Goal: Information Seeking & Learning: Check status

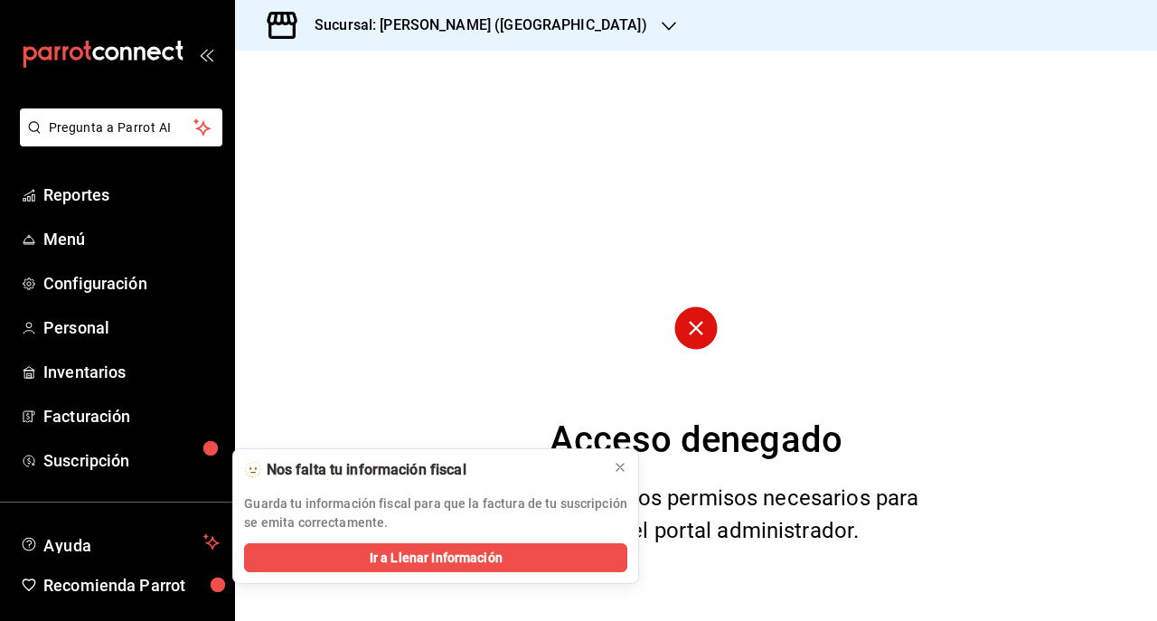
click at [491, 159] on div "Acceso denegado No cuentas con los permisos necesarios para visualizar el porta…" at bounding box center [696, 336] width 922 height 571
click at [134, 47] on icon "mailbox folders" at bounding box center [139, 54] width 11 height 14
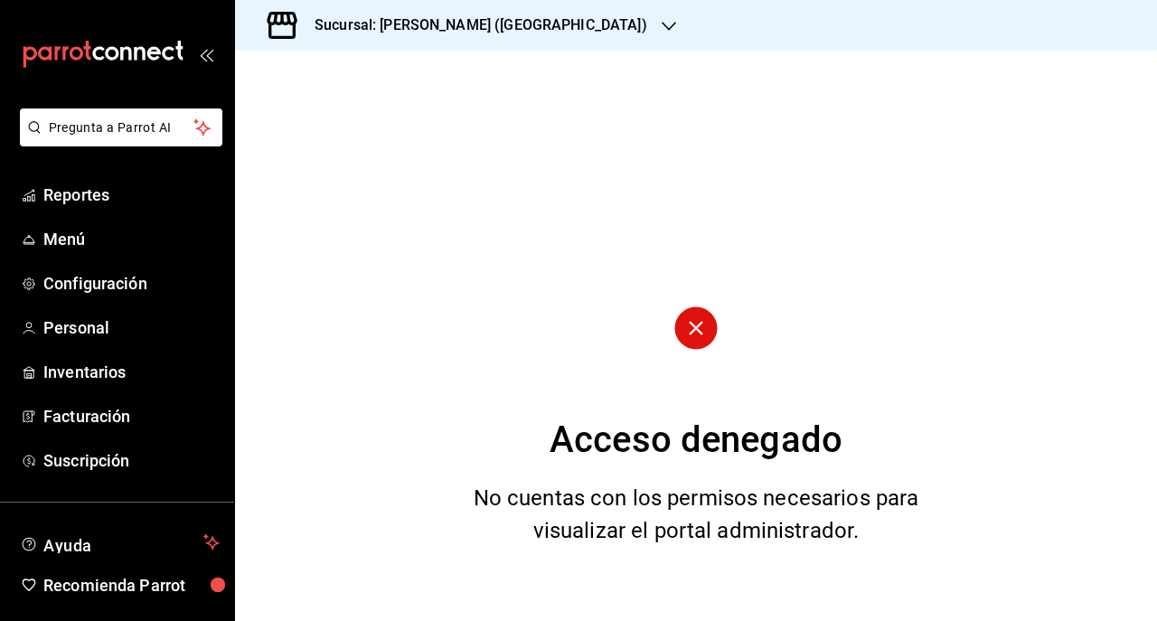
click at [134, 48] on icon "mailbox folders" at bounding box center [139, 54] width 11 height 14
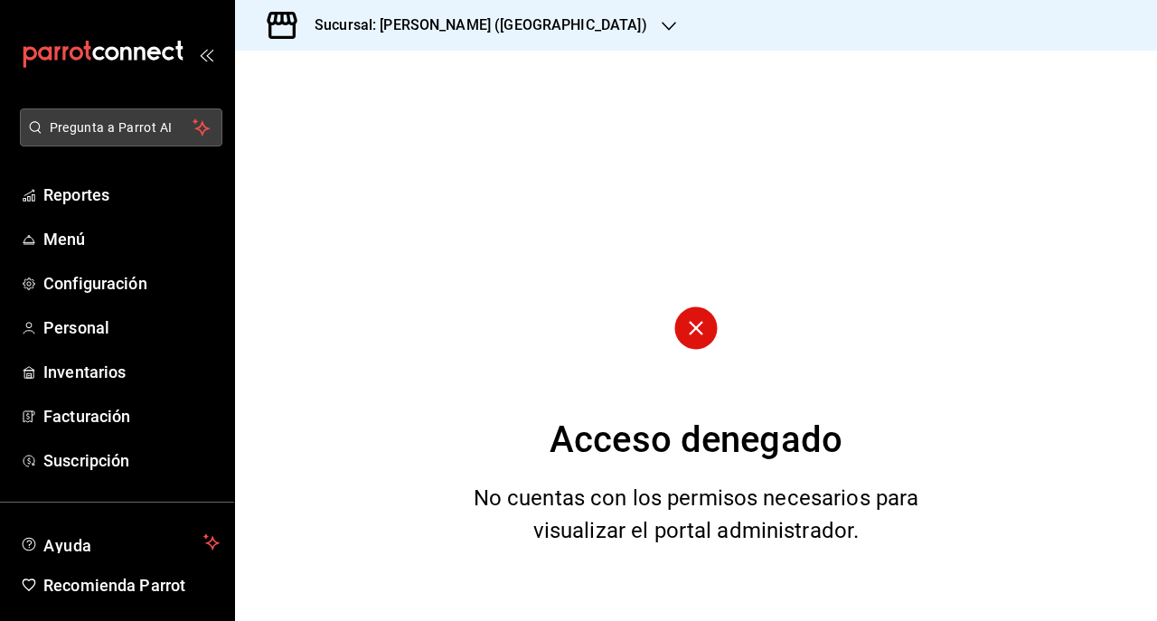
click at [50, 136] on span "Pregunta a Parrot AI" at bounding box center [122, 127] width 144 height 19
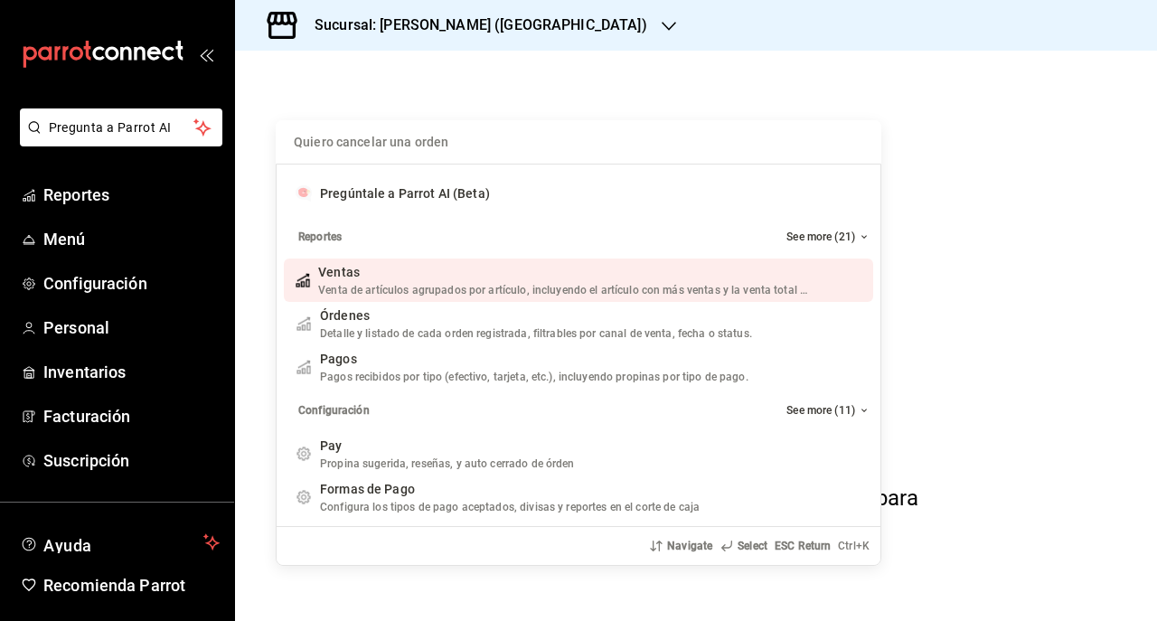
click at [47, 135] on div "Quiero cancelar una orden Pregúntale a Parrot AI (Beta) Reportes See more (21) …" at bounding box center [578, 310] width 1157 height 621
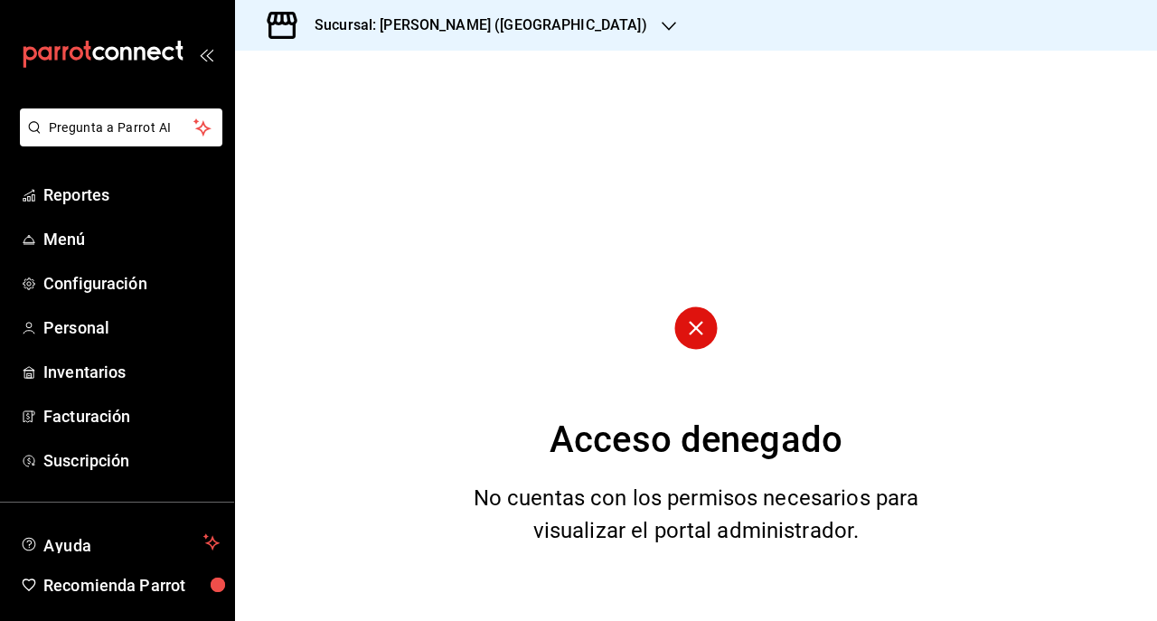
click at [702, 340] on circle at bounding box center [696, 328] width 42 height 42
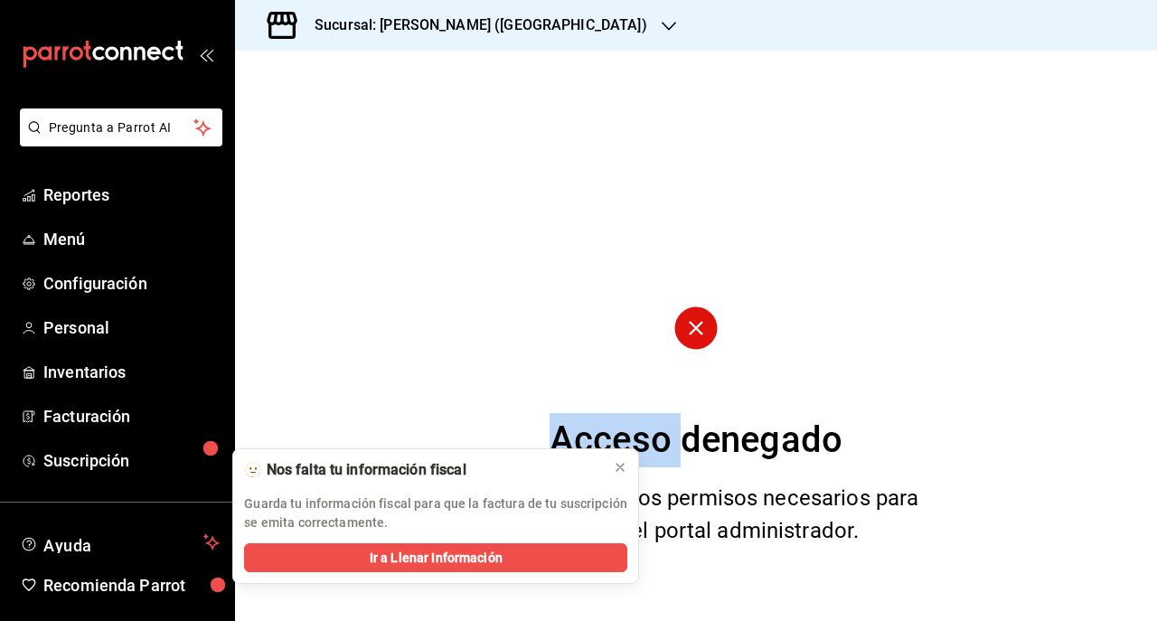
click at [701, 340] on circle at bounding box center [696, 328] width 42 height 42
click at [161, 600] on link "Recomienda Parrot" at bounding box center [117, 585] width 234 height 39
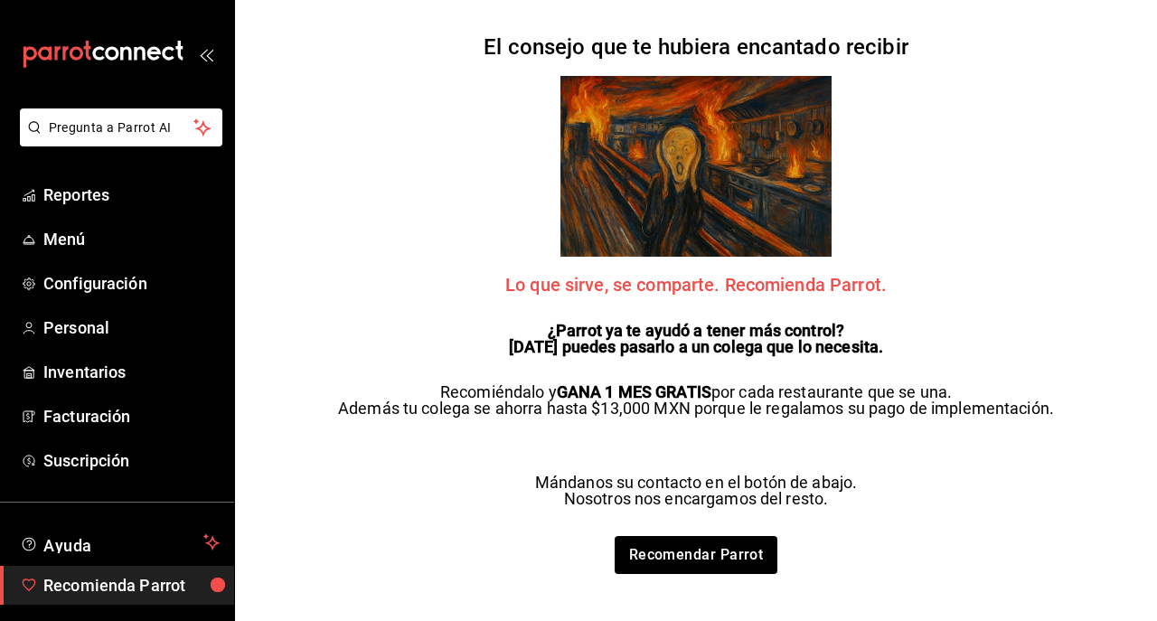
click at [161, 600] on link "Recomienda Parrot" at bounding box center [117, 585] width 234 height 39
click at [56, 201] on span "Reportes" at bounding box center [131, 195] width 176 height 24
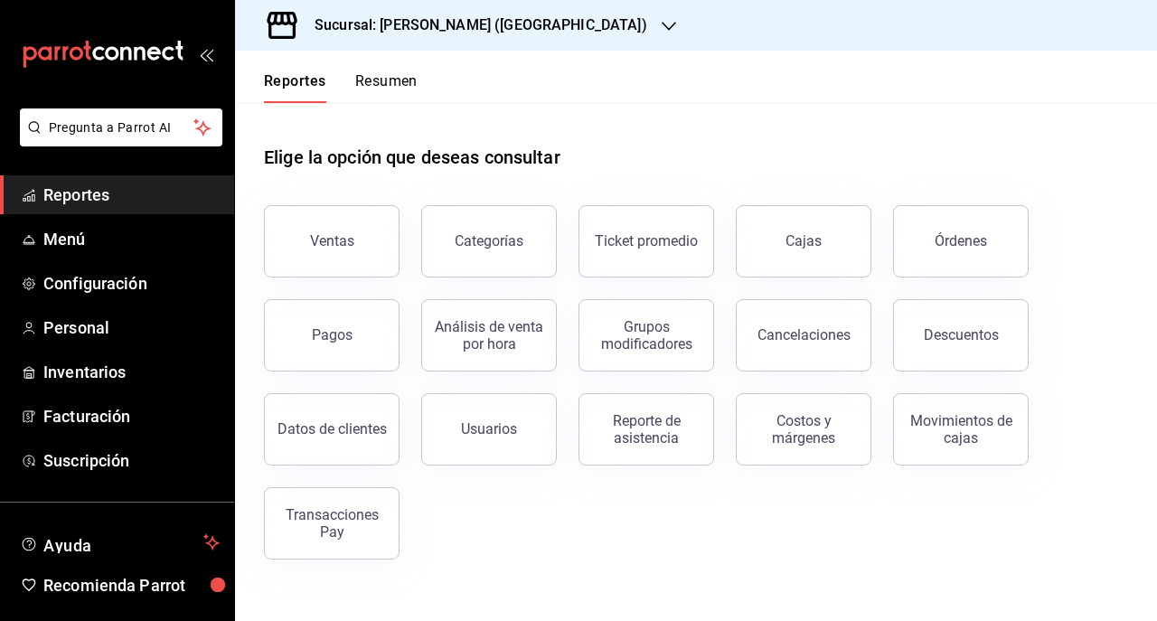
click at [389, 29] on h3 "Sucursal: [PERSON_NAME] ([GEOGRAPHIC_DATA])" at bounding box center [473, 25] width 347 height 22
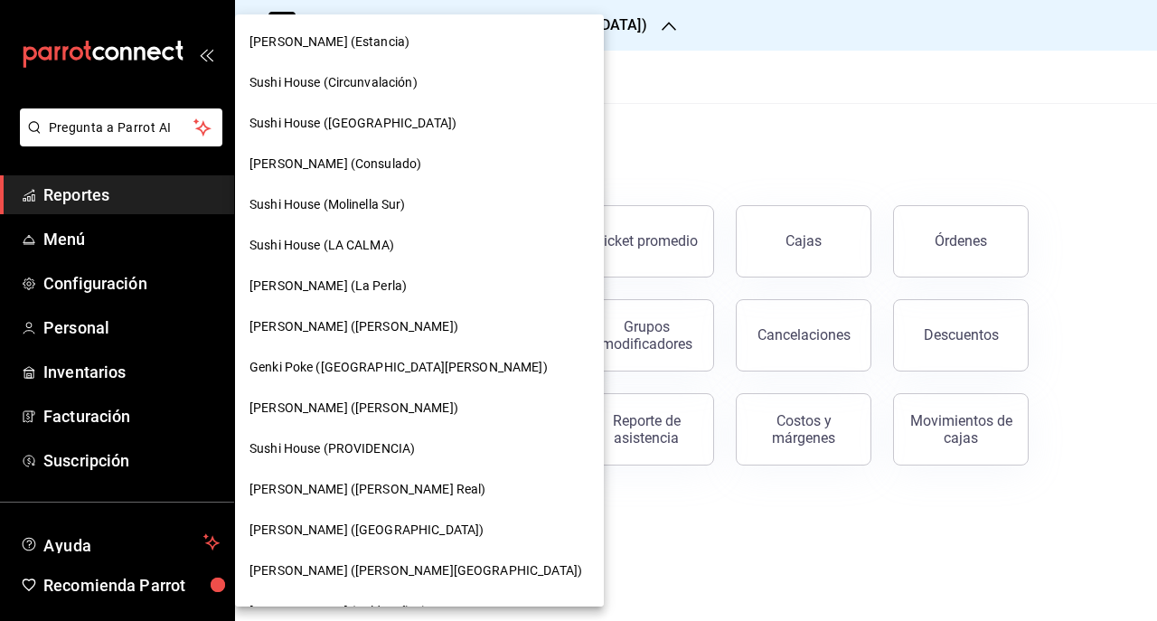
click at [389, 29] on div "Genki Poke (Estancia)" at bounding box center [419, 42] width 369 height 41
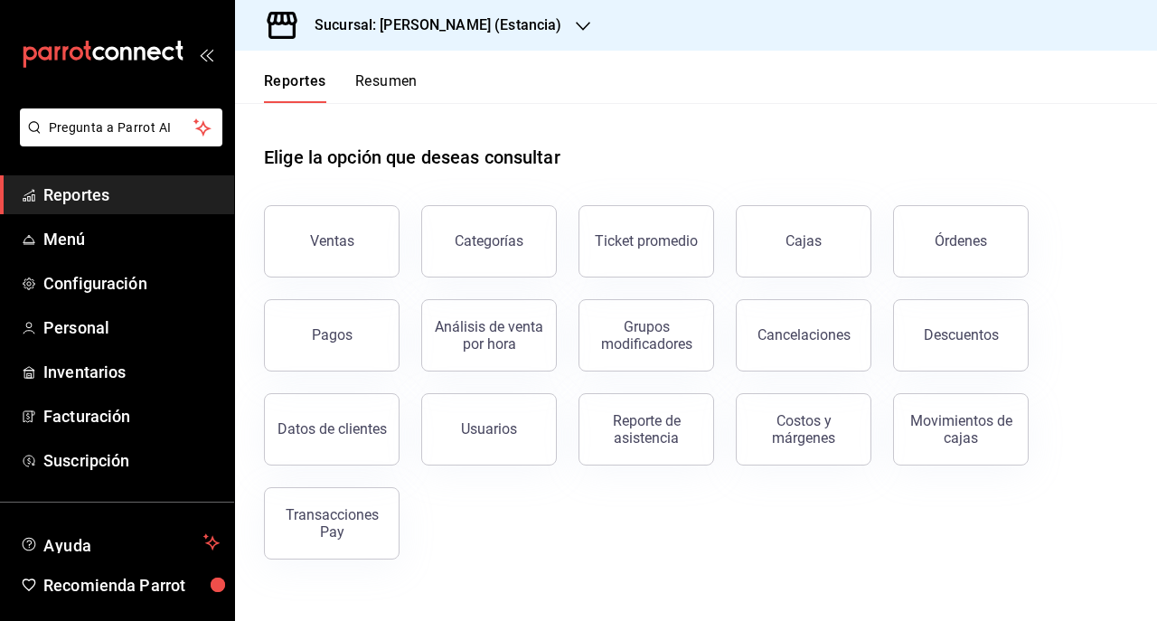
click at [439, 14] on div "Sucursal: Genki Poke (Estancia)" at bounding box center [424, 25] width 348 height 51
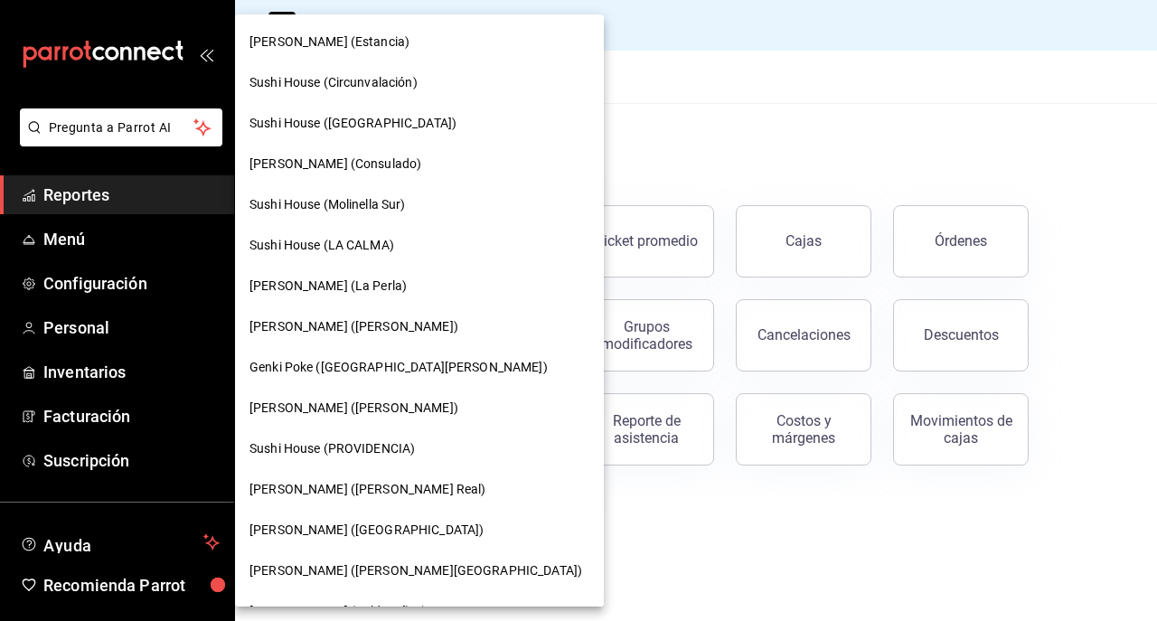
click at [357, 539] on span "Genki Poke (Liverpool)" at bounding box center [367, 530] width 234 height 19
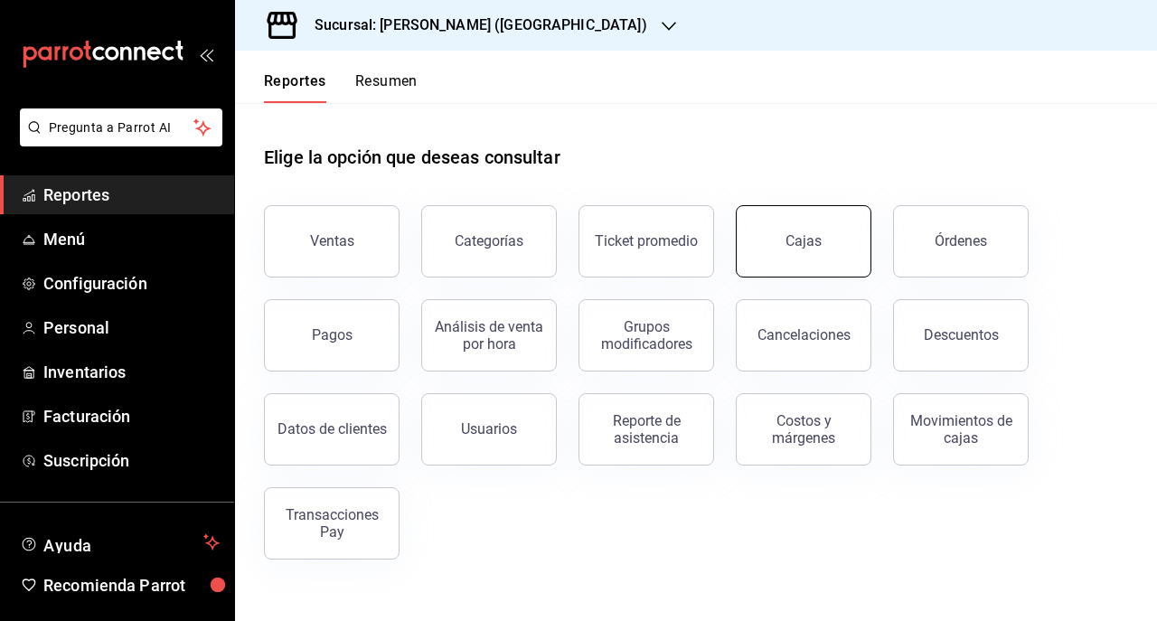
click at [770, 241] on link "Cajas" at bounding box center [804, 241] width 136 height 72
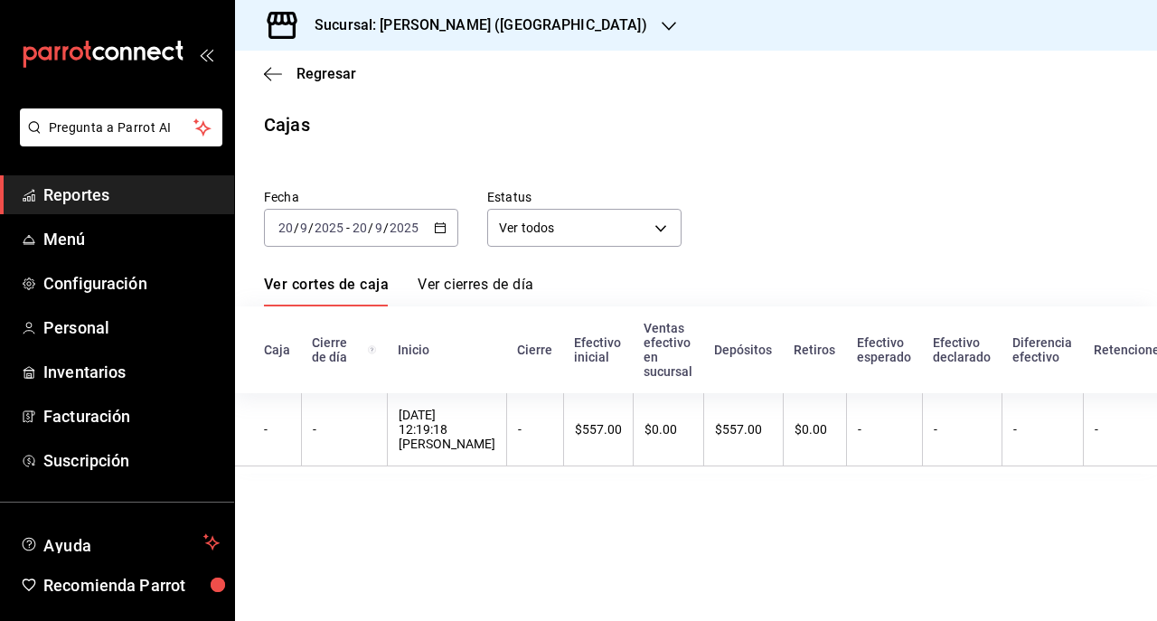
click at [787, 155] on main "Regresar Cajas Fecha 2025-09-20 20 / 9 / 2025 - 2025-09-20 20 / 9 / 2025 Estatu…" at bounding box center [696, 336] width 922 height 571
click at [443, 224] on icon "button" at bounding box center [440, 228] width 13 height 13
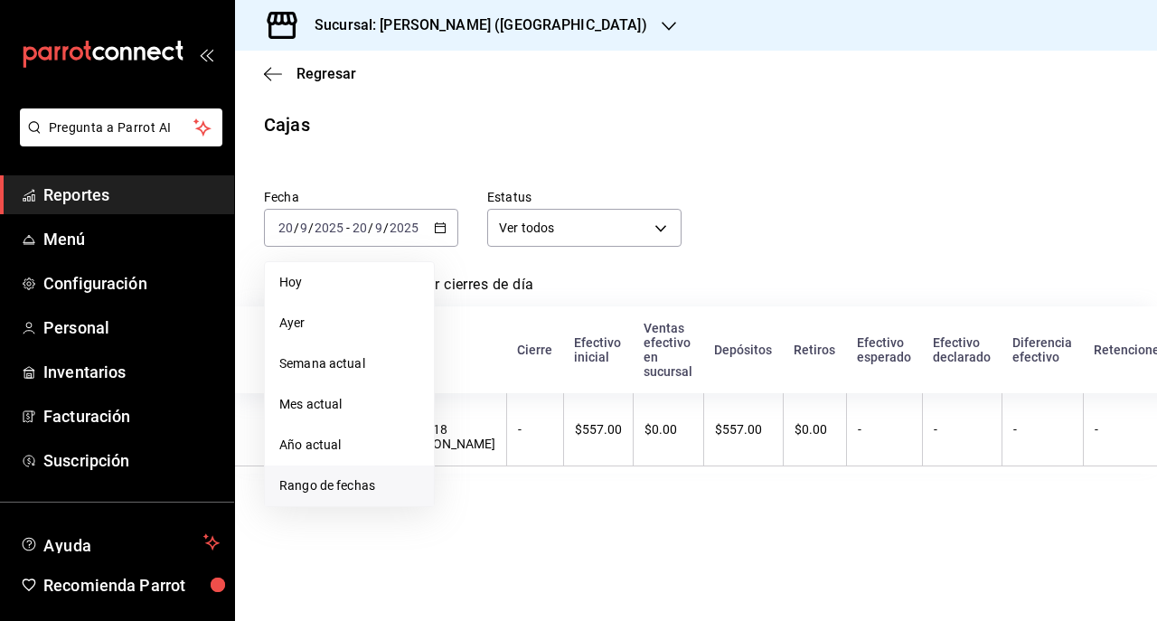
click at [346, 494] on span "Rango de fechas" at bounding box center [349, 486] width 140 height 19
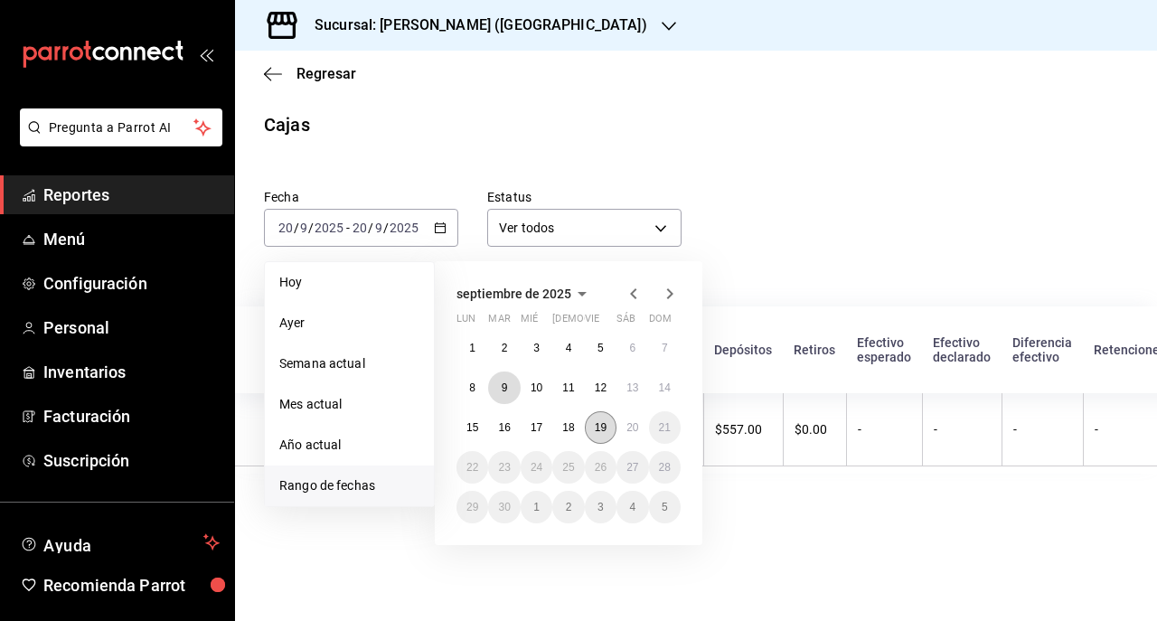
drag, startPoint x: 497, startPoint y: 387, endPoint x: 601, endPoint y: 423, distance: 110.1
click at [601, 423] on div "1 2 3 4 5 6 7 8 9 10 11 12 13 14 15 16 17 18 19 20 21 22 23 24 25 26 27 28 29 3…" at bounding box center [569, 428] width 224 height 192
click at [601, 423] on abbr "19" at bounding box center [601, 427] width 12 height 13
click at [353, 493] on span "Rango de fechas" at bounding box center [349, 486] width 140 height 19
click at [495, 389] on button "9" at bounding box center [504, 388] width 32 height 33
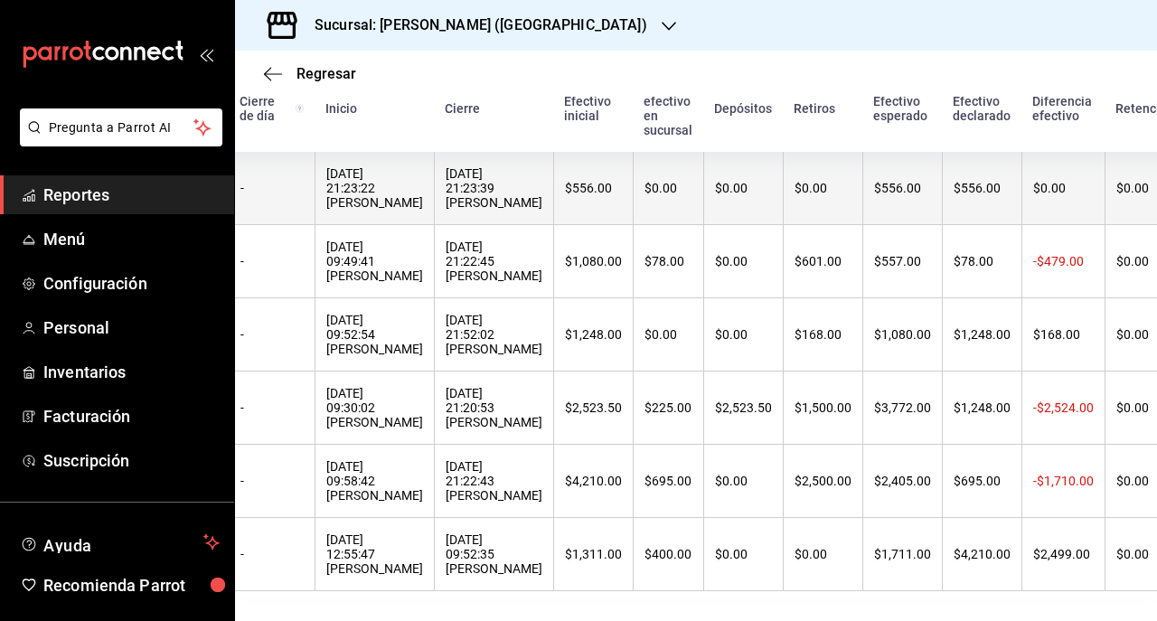
scroll to position [0, 67]
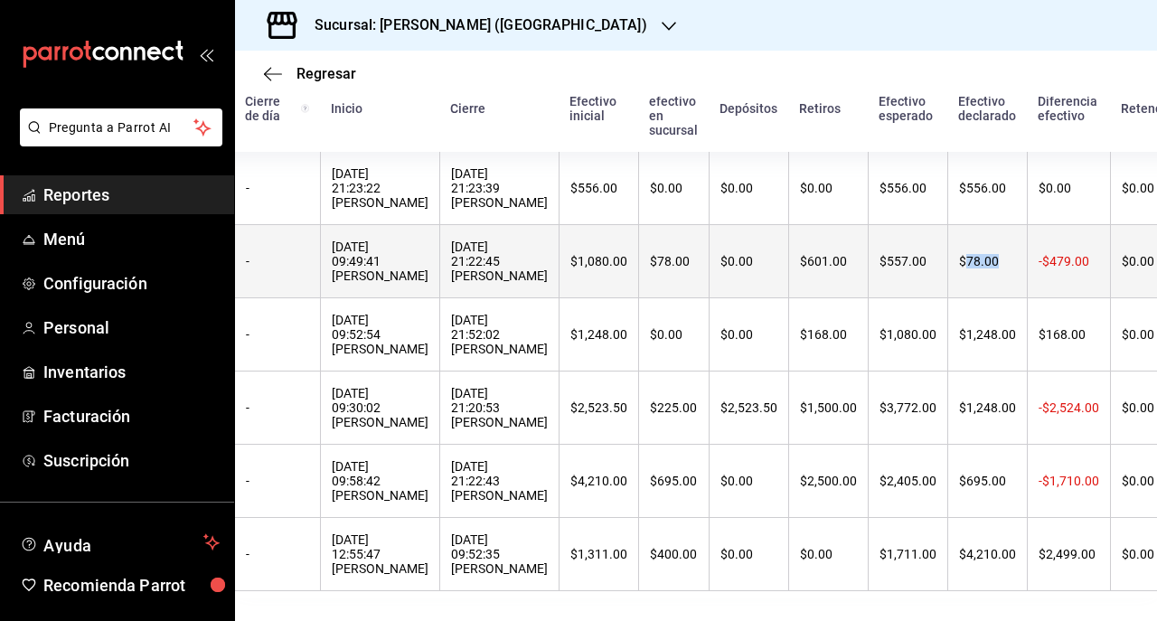
drag, startPoint x: 940, startPoint y: 255, endPoint x: 905, endPoint y: 262, distance: 36.0
click at [948, 262] on th "$78.00" at bounding box center [988, 261] width 80 height 73
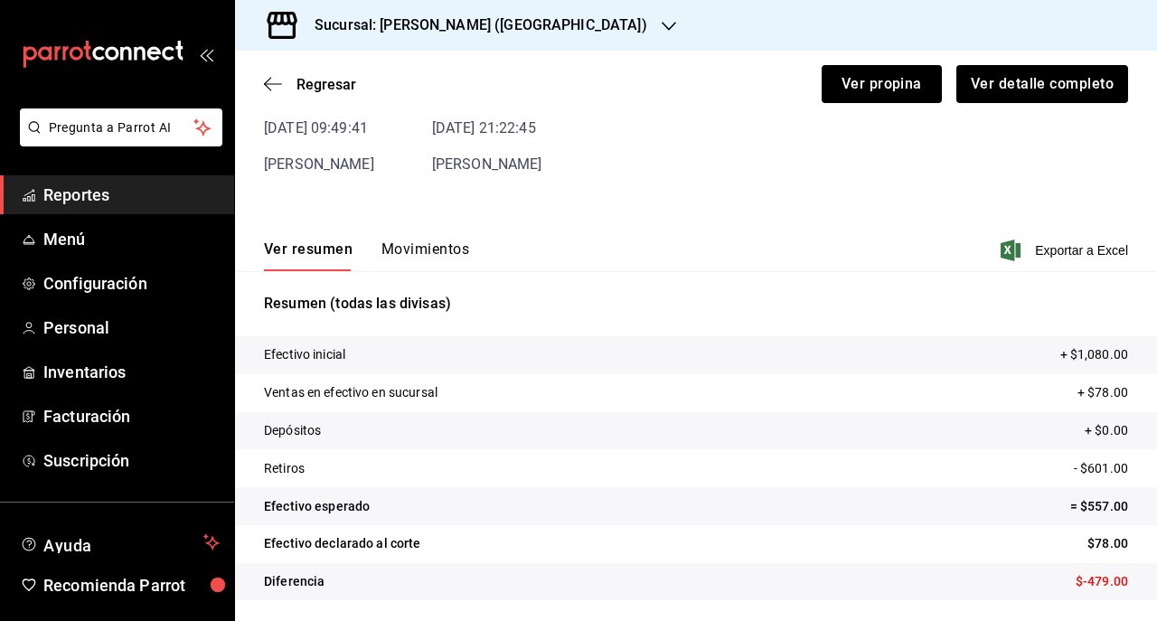
scroll to position [117, 0]
click at [421, 241] on button "Movimientos" at bounding box center [426, 255] width 88 height 31
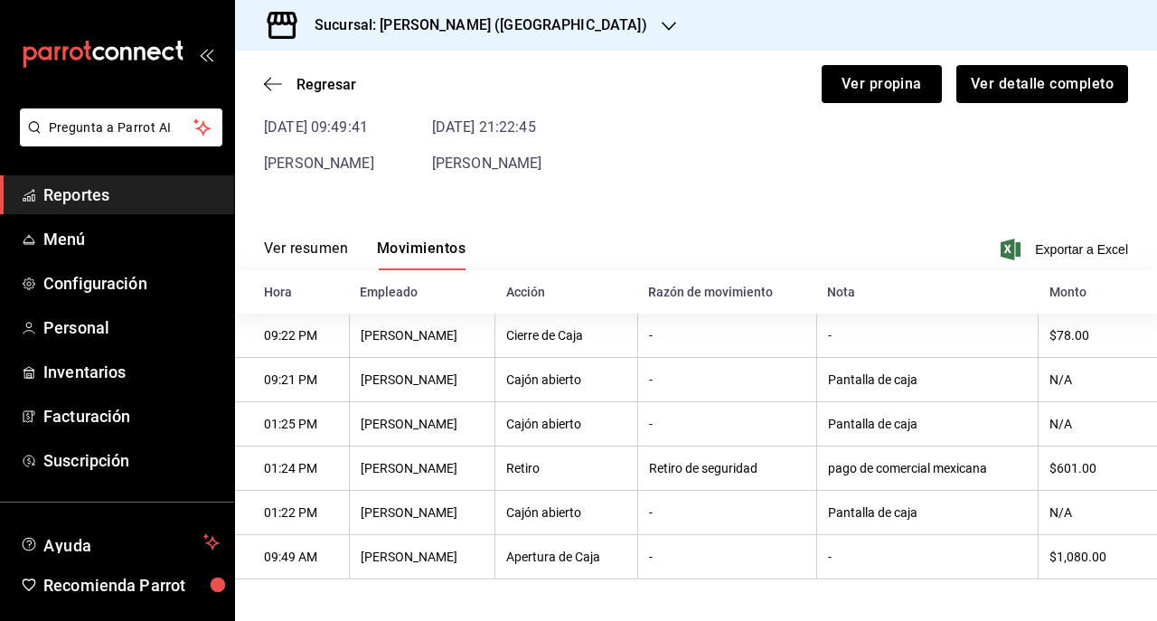
scroll to position [120, 0]
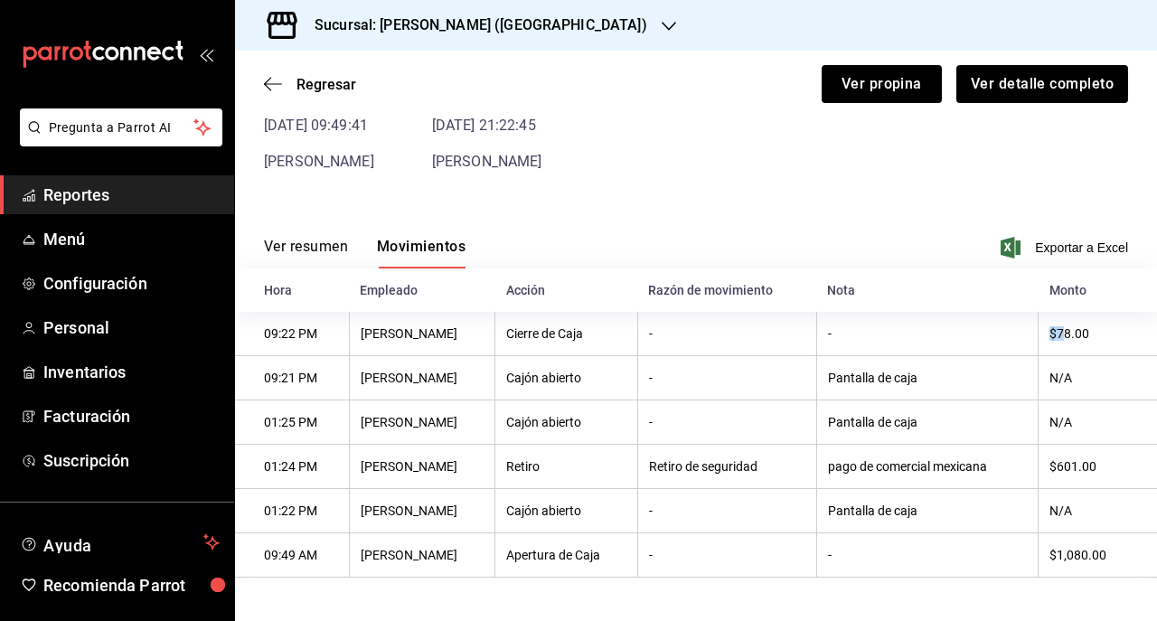
drag, startPoint x: 1049, startPoint y: 329, endPoint x: 1013, endPoint y: 337, distance: 37.1
click at [1013, 337] on tr "09:22 PM Esaú Jacobo Cierre de Caja - - $78.00" at bounding box center [696, 334] width 922 height 44
click at [285, 95] on div "Regresar Ver propina Ver detalle completo" at bounding box center [696, 84] width 922 height 67
click at [288, 83] on span "Regresar" at bounding box center [310, 84] width 92 height 17
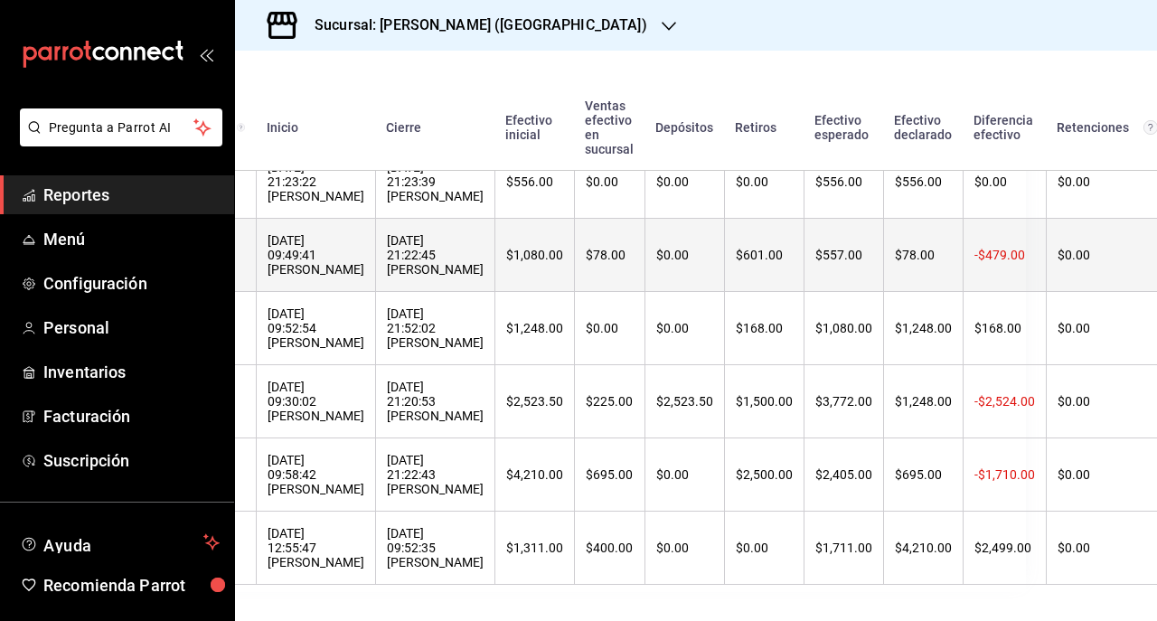
scroll to position [286, 134]
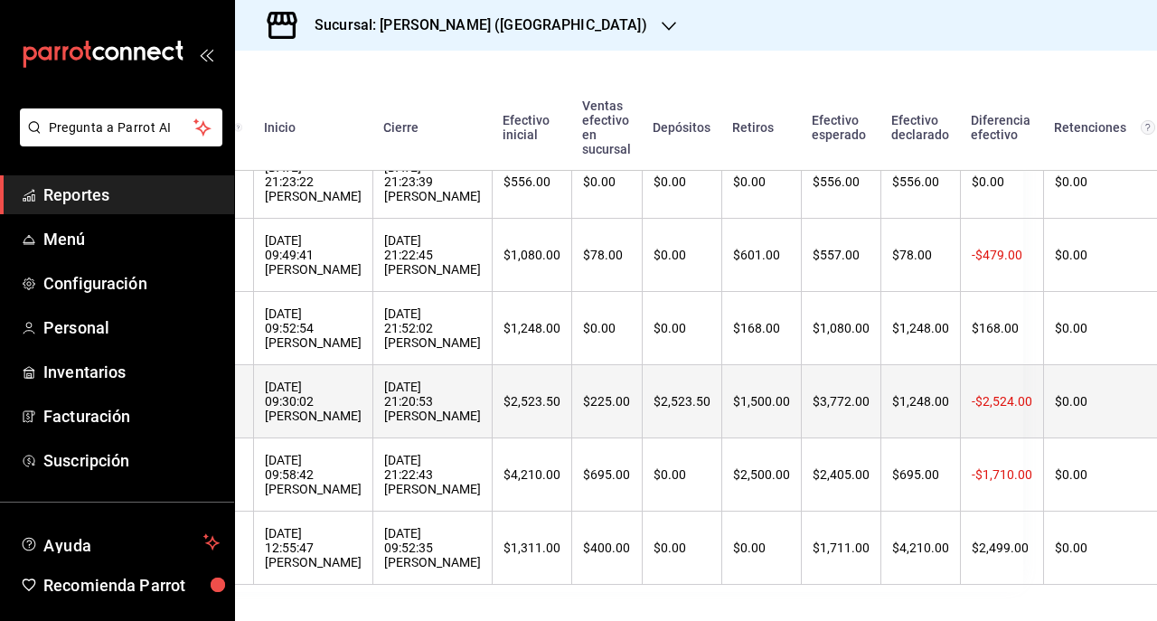
click at [960, 376] on th "-$2,524.00" at bounding box center [1001, 401] width 83 height 73
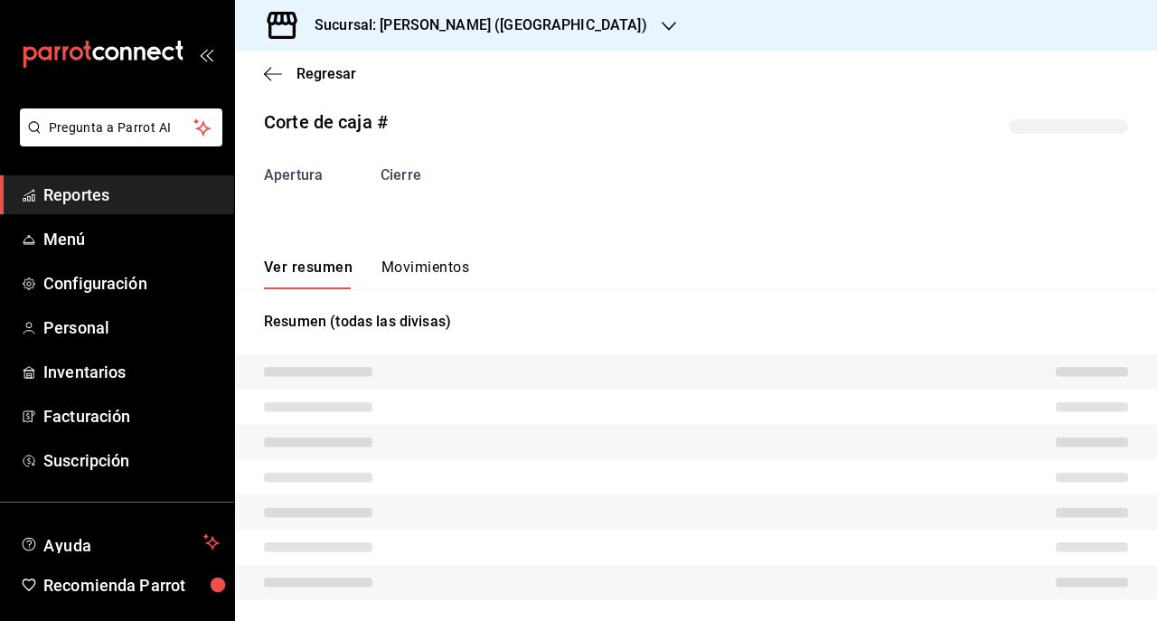
scroll to position [38, 0]
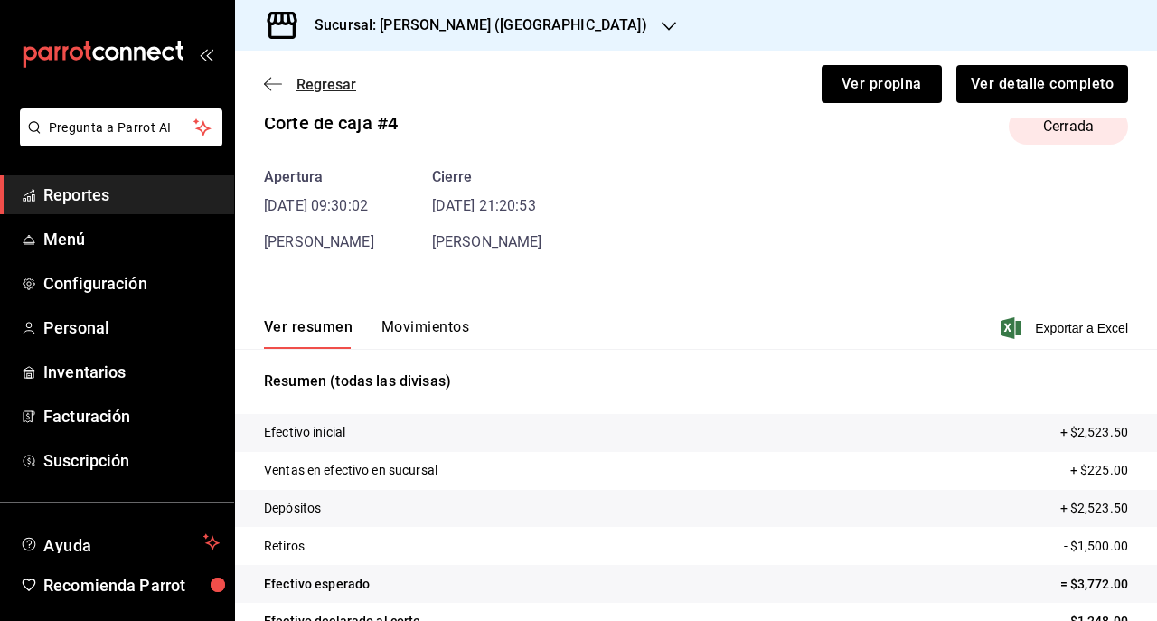
click at [269, 90] on icon "button" at bounding box center [273, 84] width 18 height 16
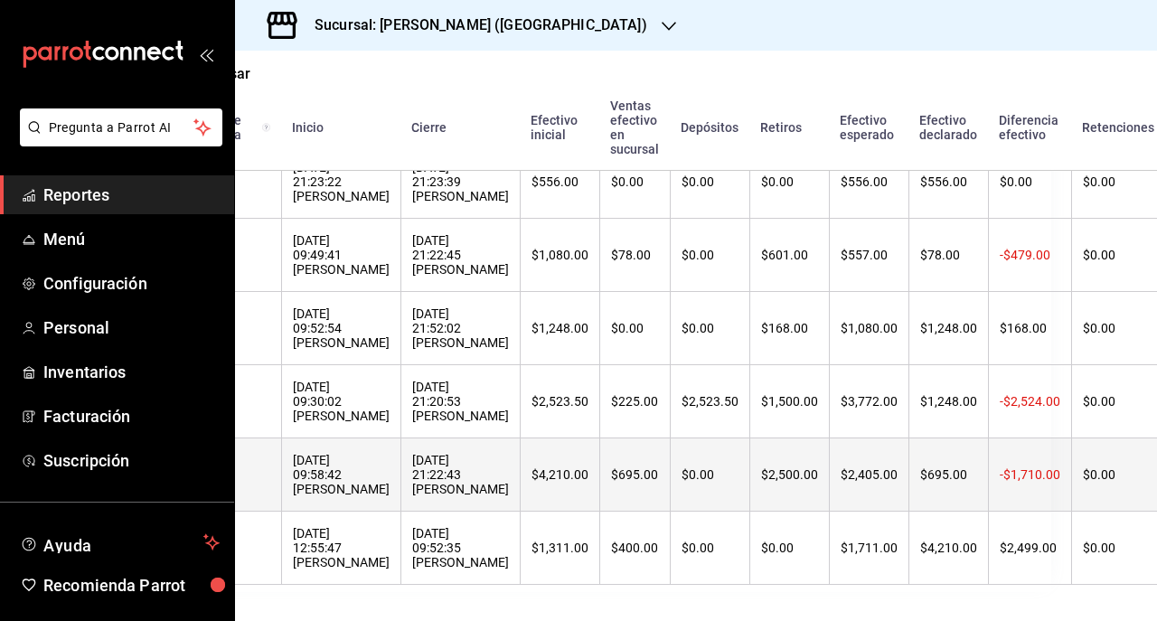
scroll to position [307, 107]
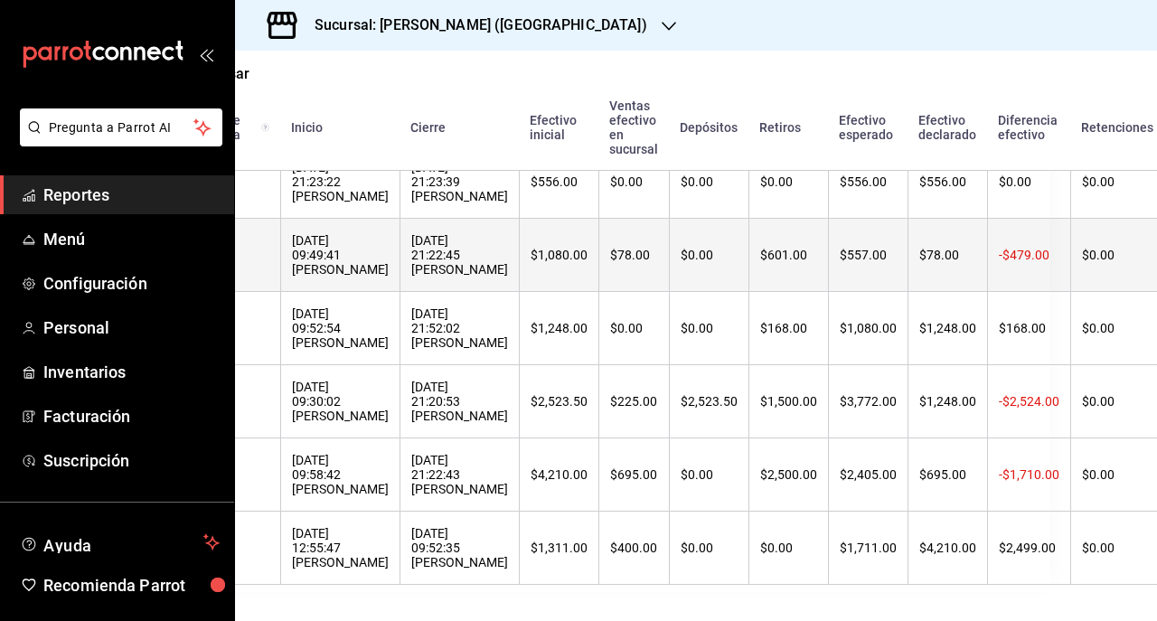
click at [987, 260] on th "-$479.00" at bounding box center [1028, 255] width 83 height 73
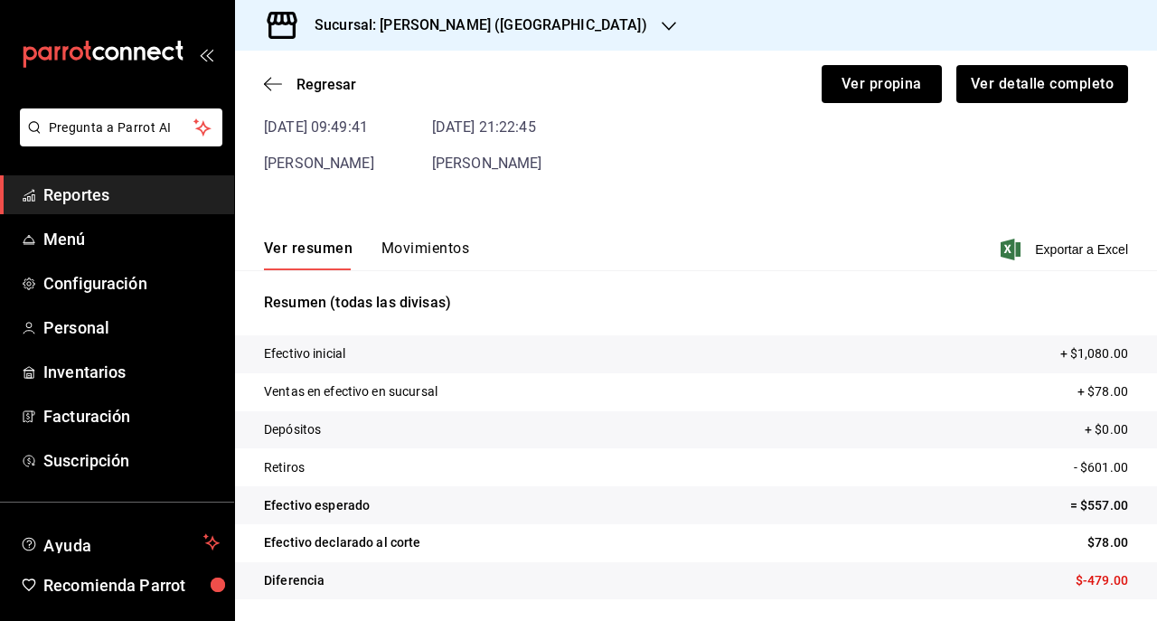
scroll to position [38, 0]
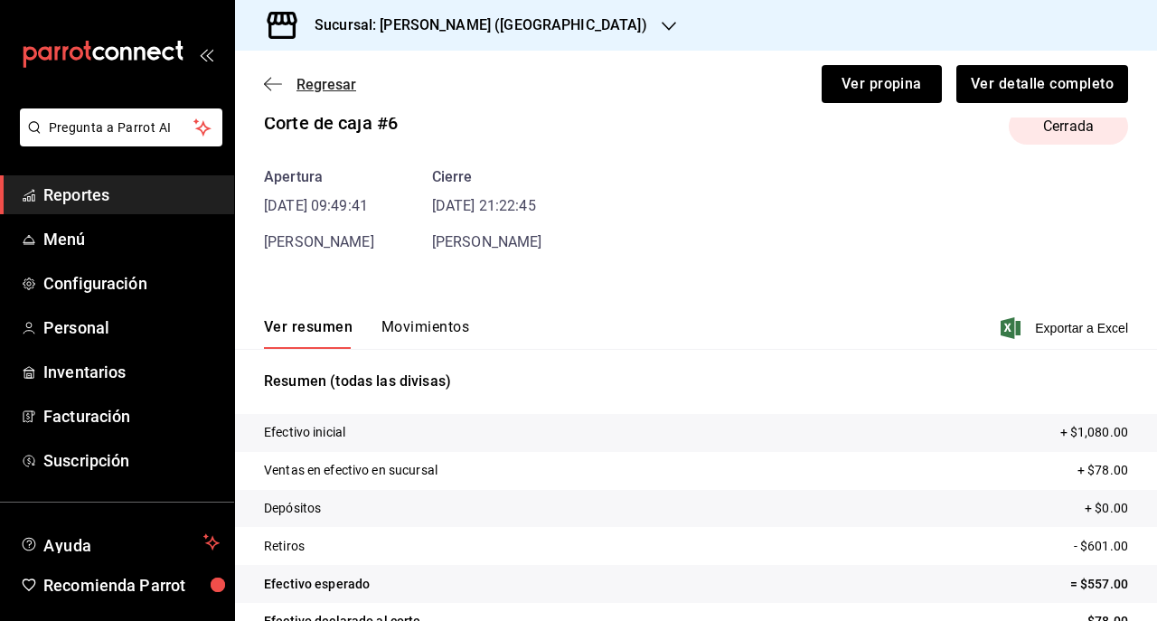
click at [279, 90] on icon "button" at bounding box center [273, 84] width 18 height 16
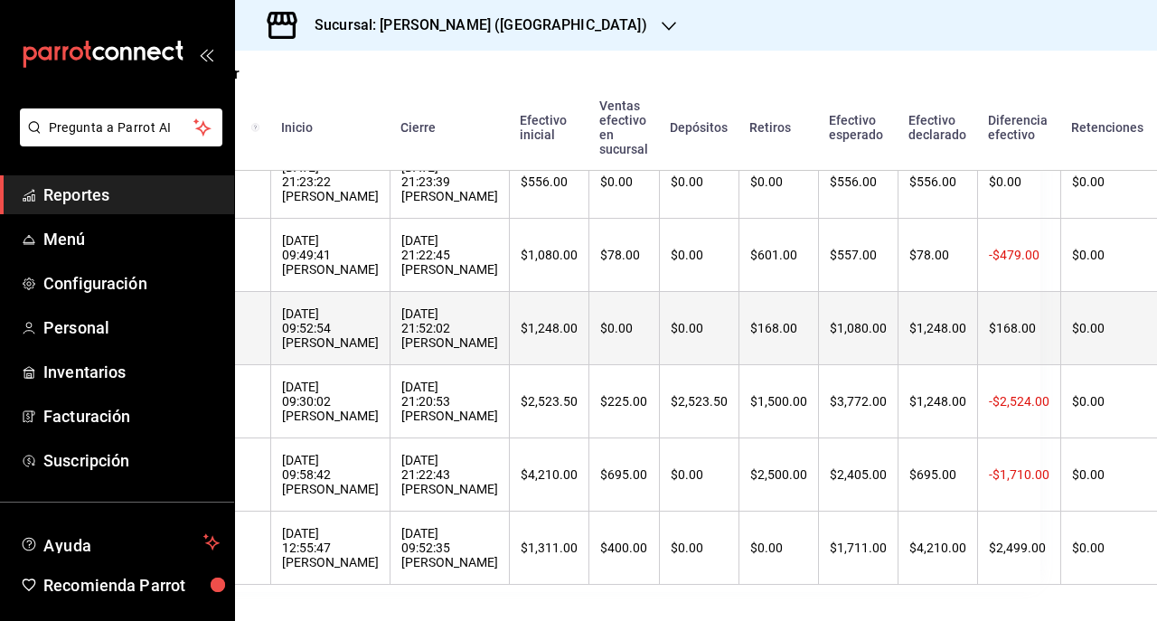
scroll to position [307, 130]
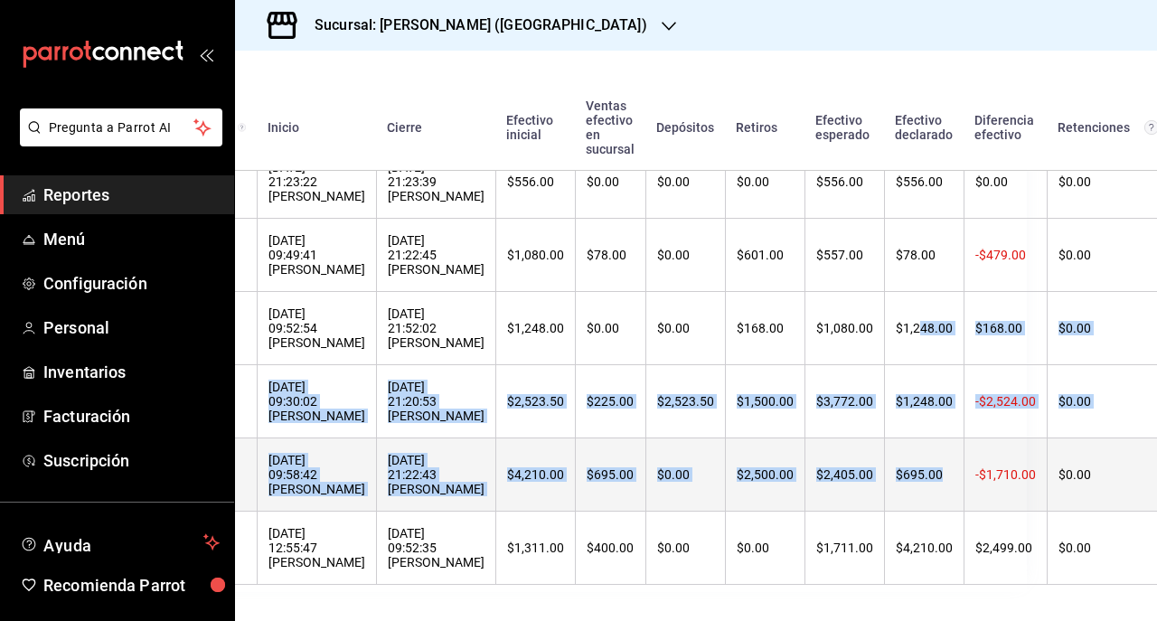
drag, startPoint x: 863, startPoint y: 345, endPoint x: 896, endPoint y: 425, distance: 86.3
click at [896, 425] on tbody "- - 19/09/2025 21:23:22 Esaú Jacobo 19/09/2025 21:23:39 Esaú Jacobo $556.00 $0.…" at bounding box center [717, 365] width 1225 height 439
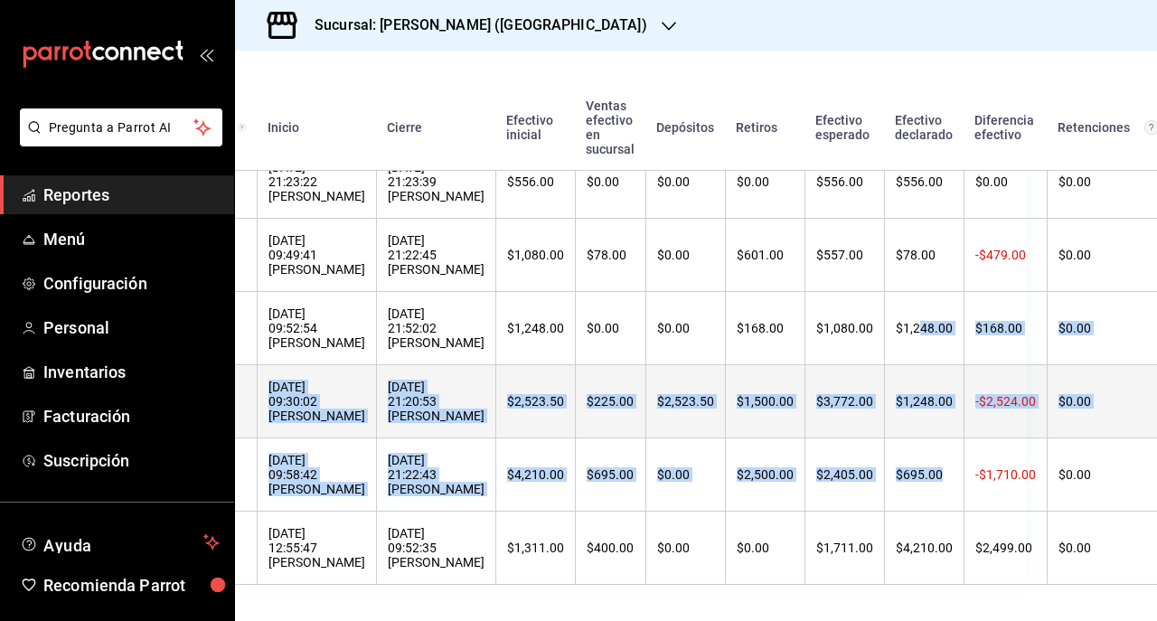
drag, startPoint x: 896, startPoint y: 425, endPoint x: 872, endPoint y: 395, distance: 38.6
click at [884, 395] on th "$1,248.00" at bounding box center [924, 401] width 80 height 73
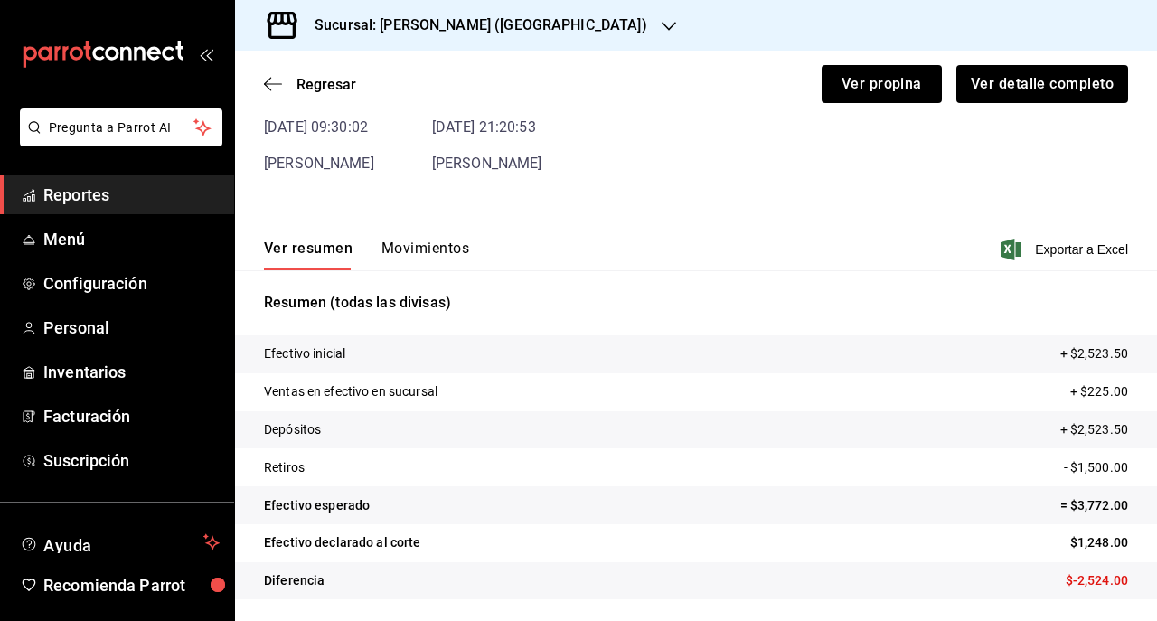
scroll to position [38, 0]
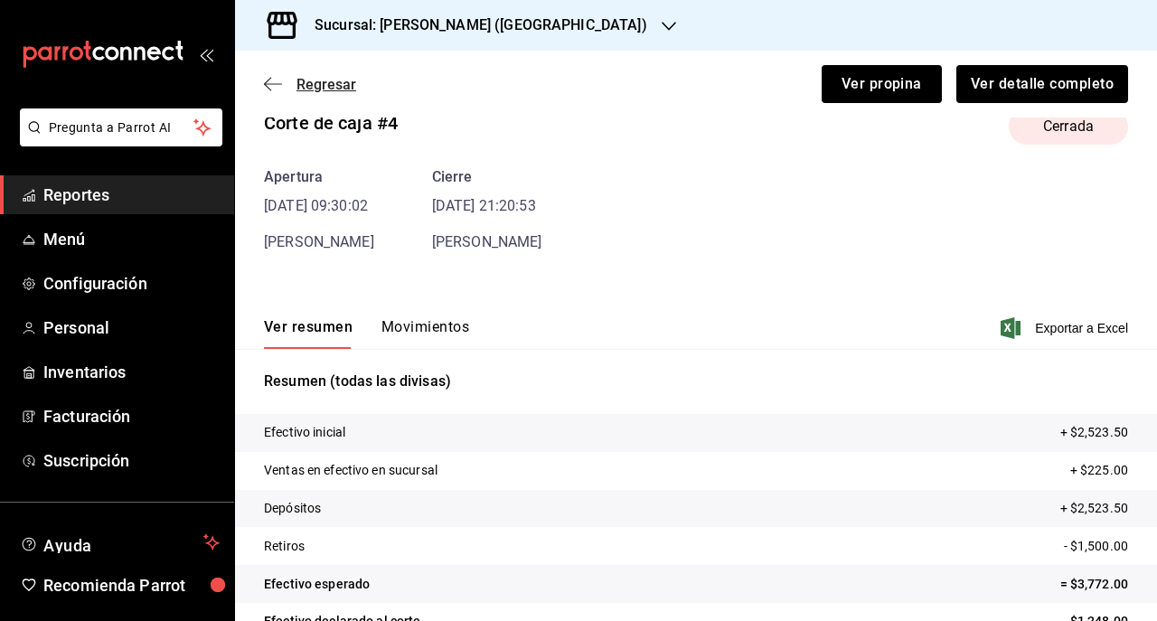
click at [299, 76] on span "Regresar" at bounding box center [327, 84] width 60 height 17
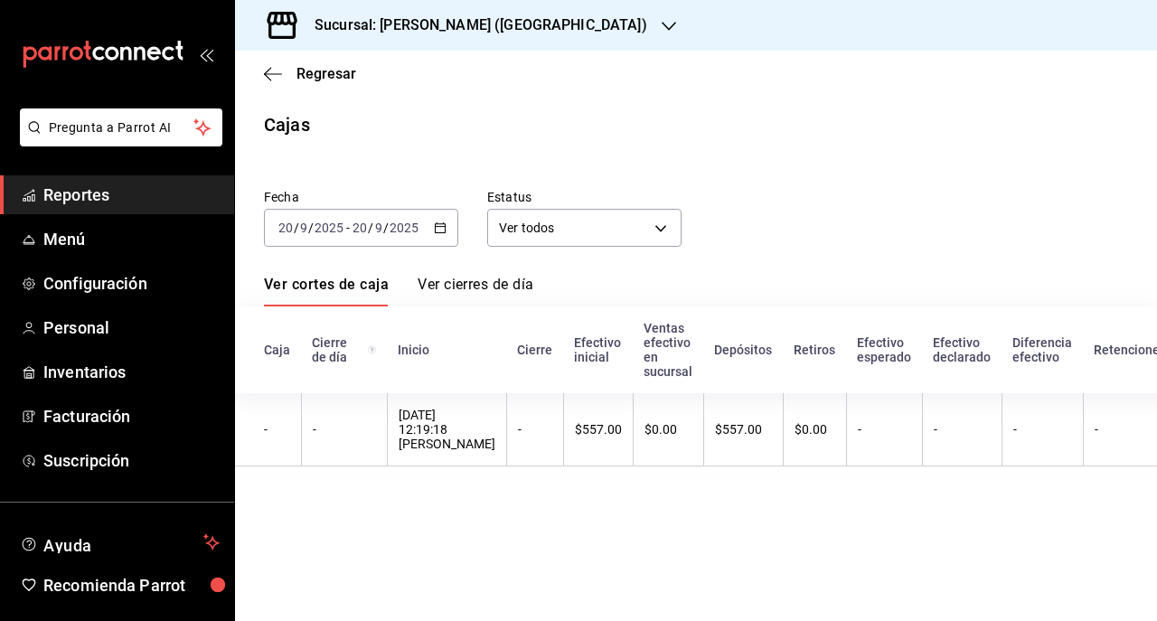
click at [411, 235] on input "2025" at bounding box center [404, 228] width 31 height 14
click at [436, 233] on icon "button" at bounding box center [440, 228] width 13 height 13
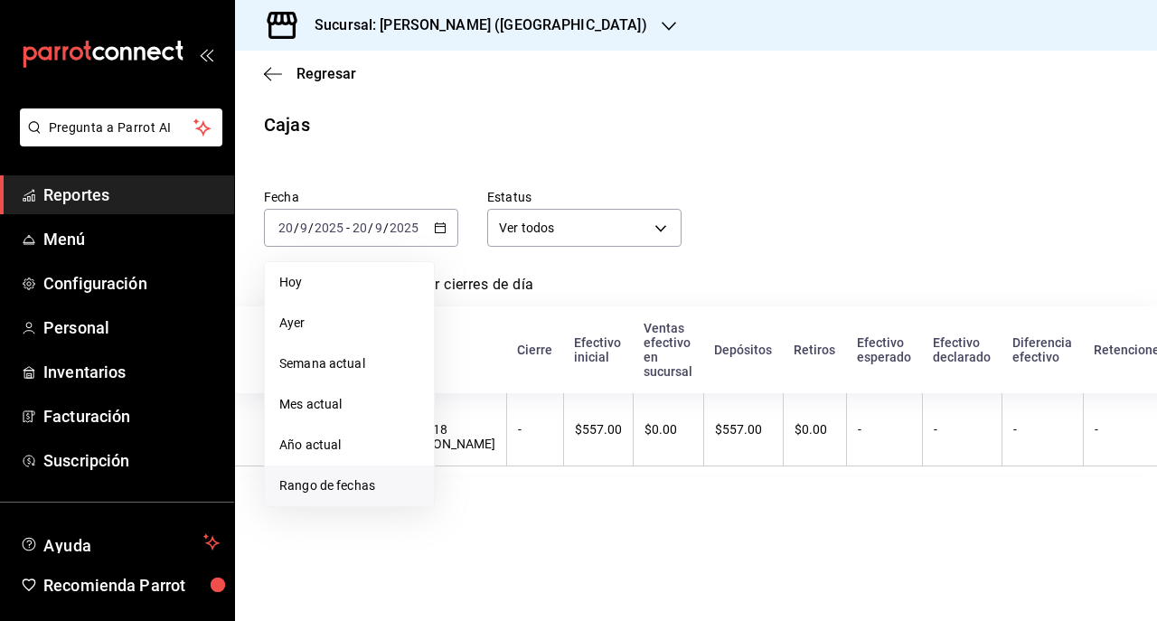
click at [338, 499] on li "Rango de fechas" at bounding box center [349, 486] width 169 height 41
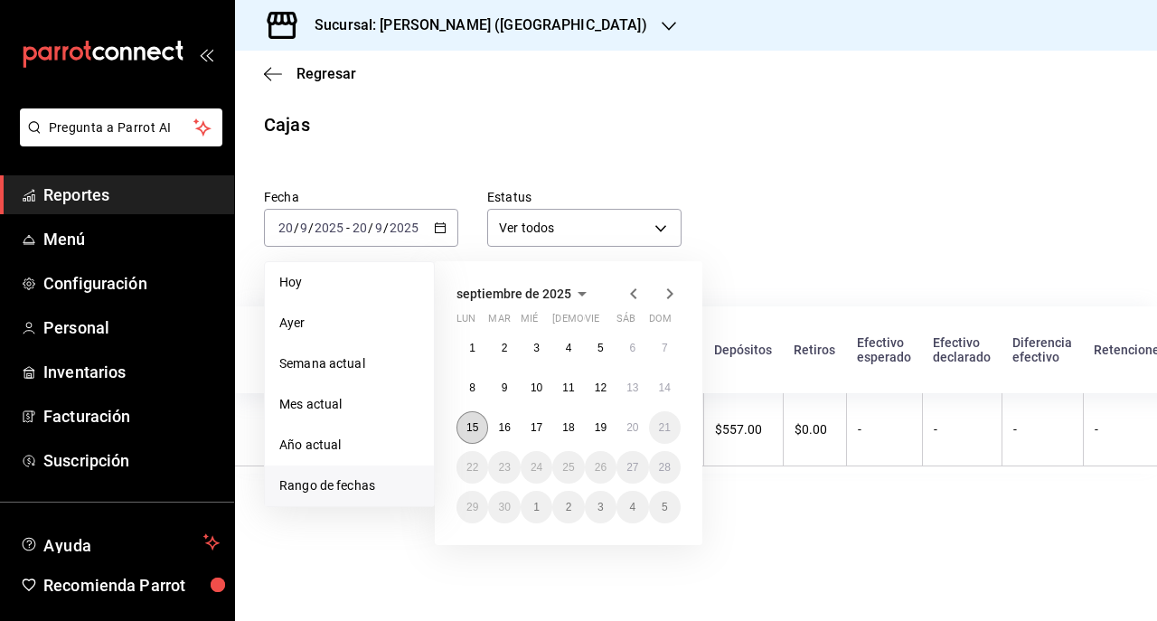
click at [481, 421] on button "15" at bounding box center [473, 427] width 32 height 33
click at [591, 407] on div "1 2 3 4 5 6 7 8 9 10 11 12 13 14 15 16 17 18 19 20 21 22 23 24 25 26 27 28 29 3…" at bounding box center [569, 428] width 224 height 192
click at [592, 415] on button "19" at bounding box center [601, 427] width 32 height 33
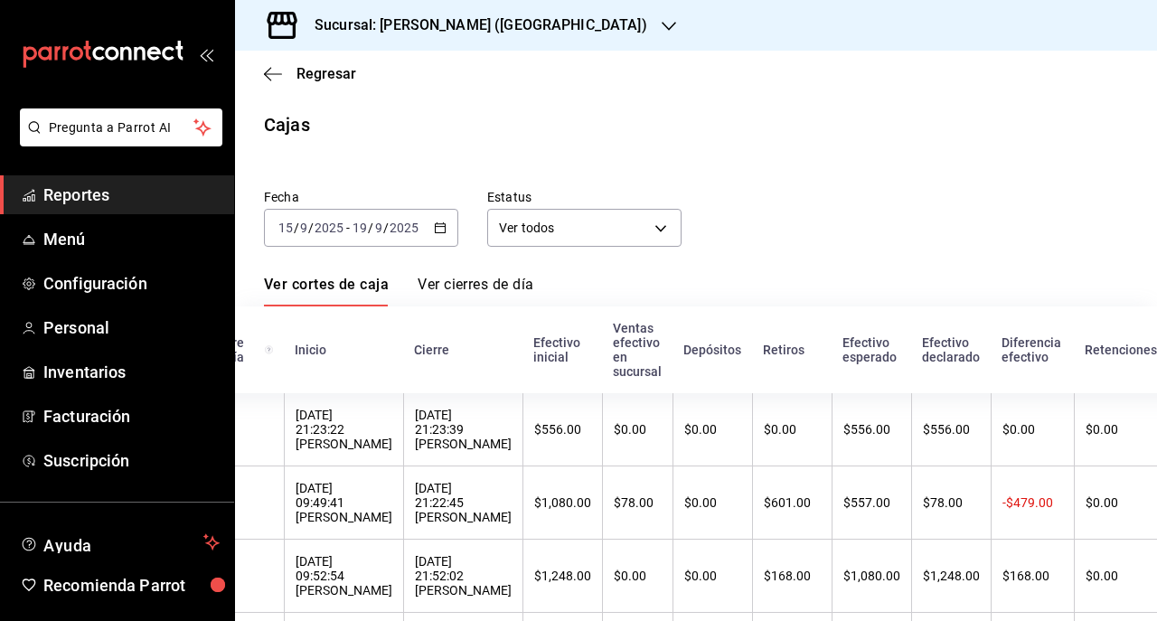
scroll to position [198, 0]
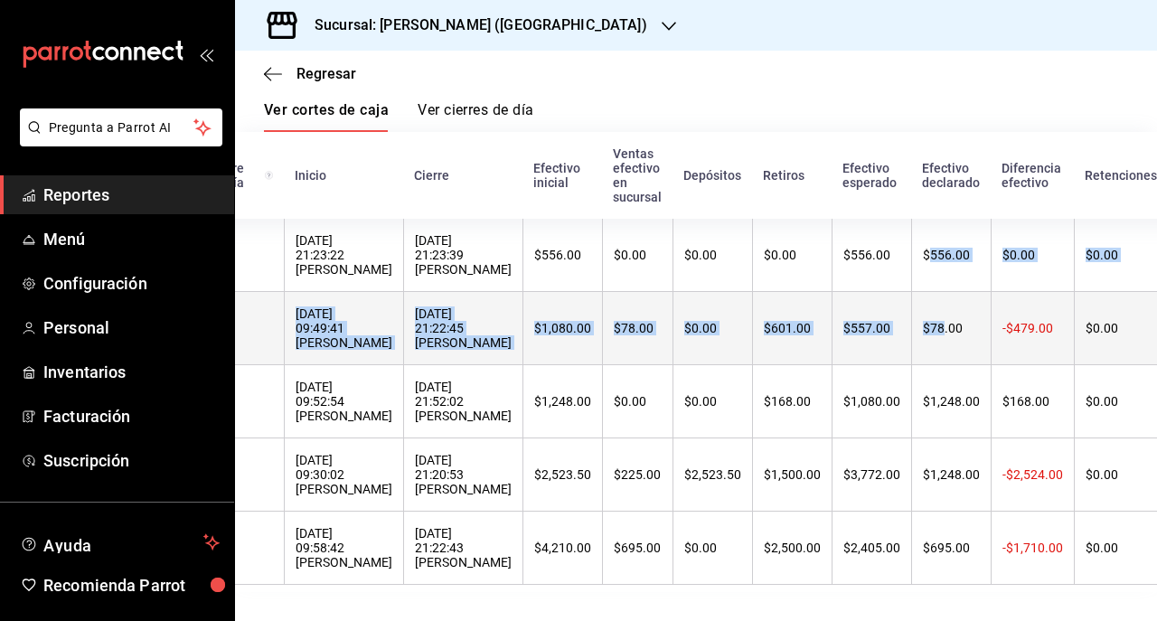
drag, startPoint x: 872, startPoint y: 262, endPoint x: 884, endPoint y: 330, distance: 69.0
click at [884, 330] on tbody "- - 19/09/2025 21:23:22 Esaú Jacobo 19/09/2025 21:23:39 Esaú Jacobo $556.00 $0.…" at bounding box center [744, 402] width 1225 height 366
click at [911, 323] on th "$78.00" at bounding box center [951, 328] width 80 height 73
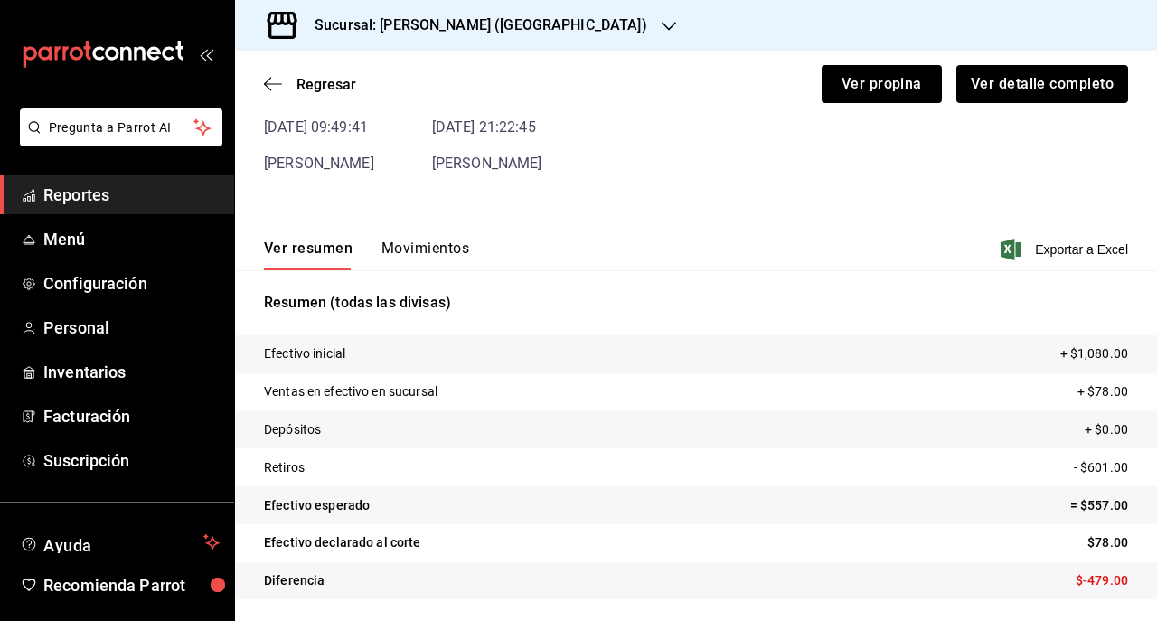
scroll to position [38, 0]
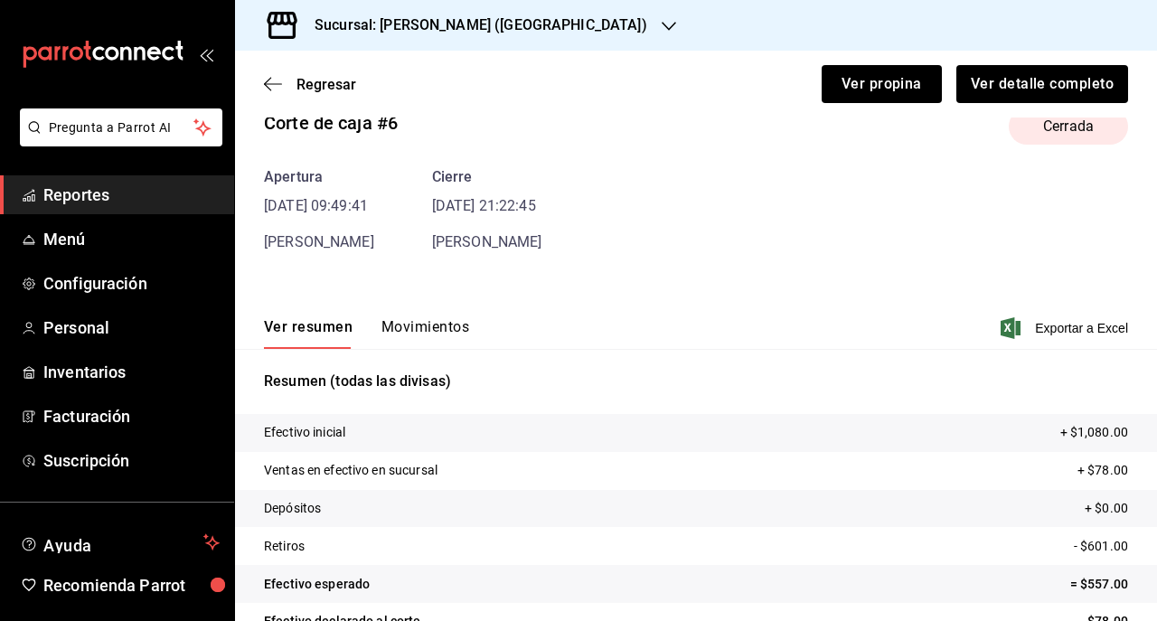
click at [283, 74] on div "Regresar Ver propina Ver detalle completo" at bounding box center [696, 84] width 922 height 67
click at [304, 80] on span "Regresar" at bounding box center [327, 84] width 60 height 17
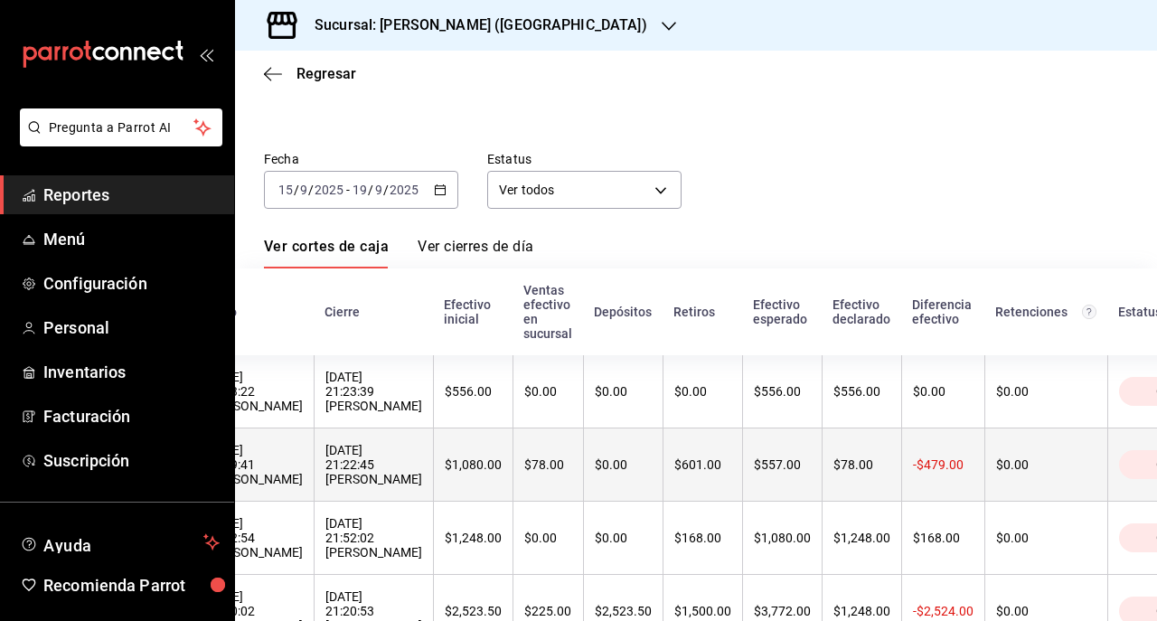
scroll to position [0, 194]
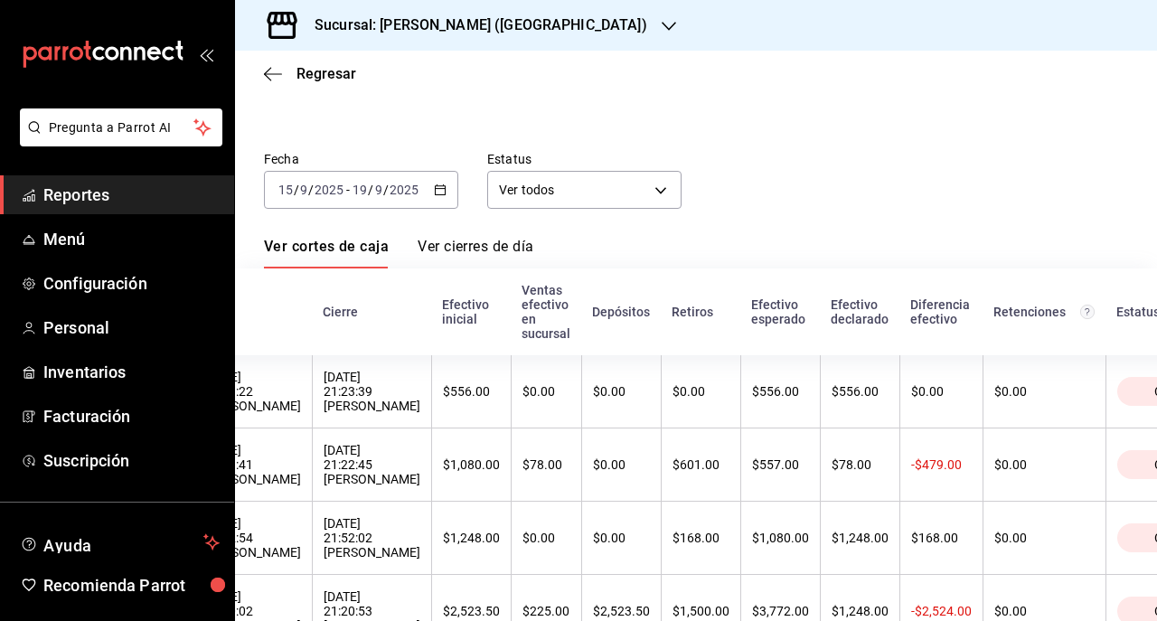
click at [516, 25] on h3 "Sucursal: [PERSON_NAME] ([GEOGRAPHIC_DATA])" at bounding box center [473, 25] width 347 height 22
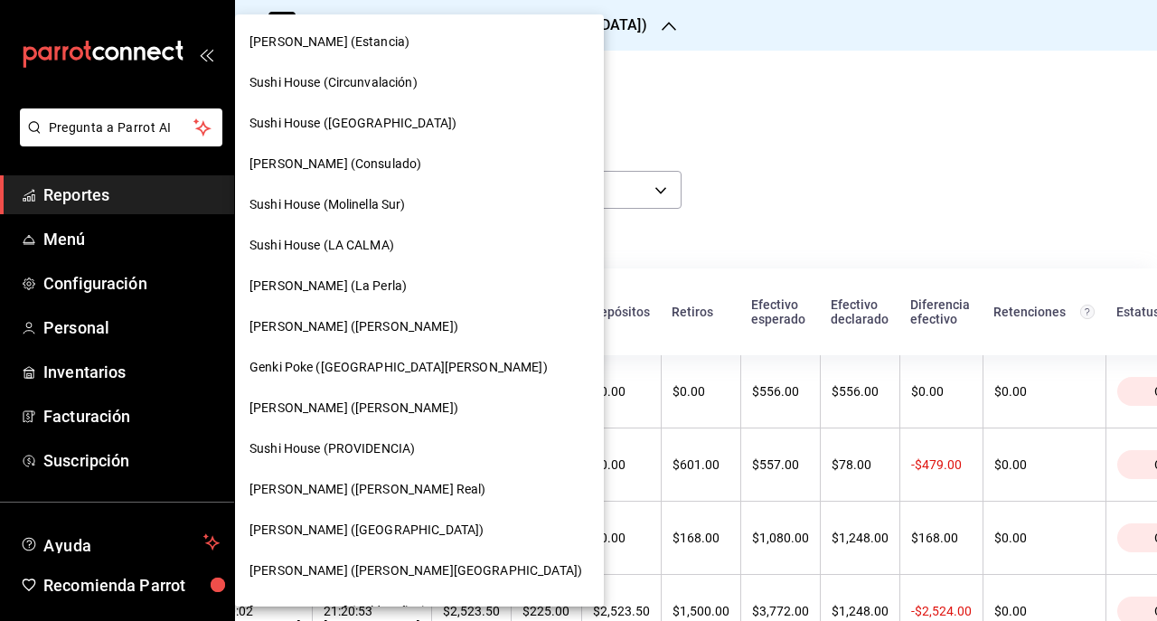
click at [452, 352] on div "Genki Poke (San Angel)" at bounding box center [419, 367] width 369 height 41
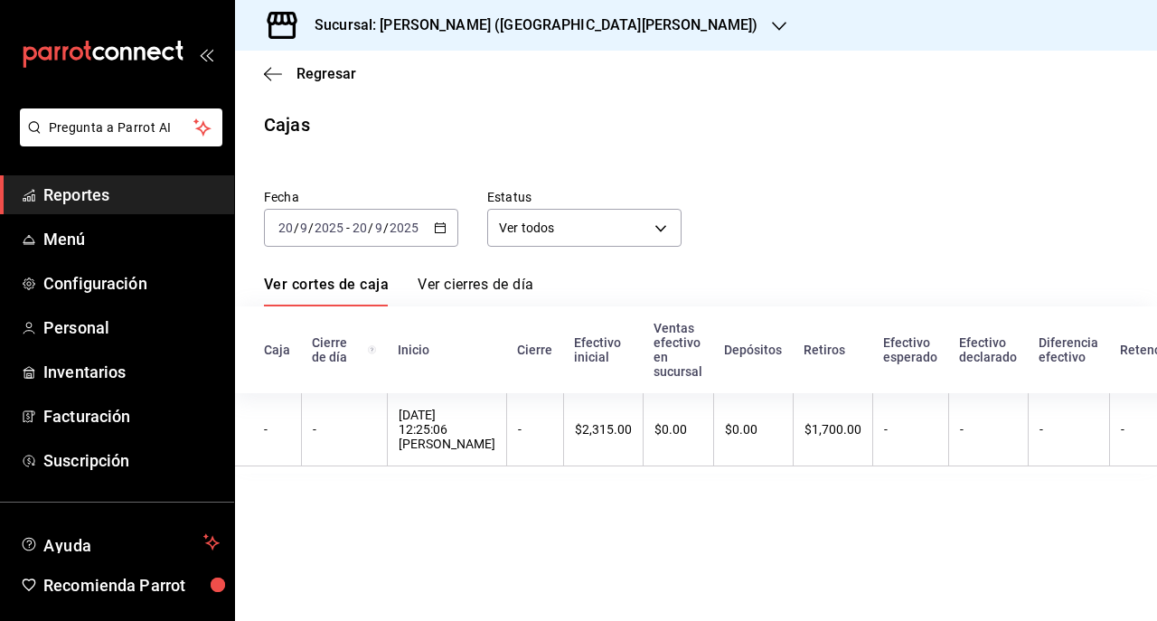
click at [447, 224] on div "2025-09-20 20 / 9 / 2025 - 2025-09-20 20 / 9 / 2025" at bounding box center [361, 228] width 194 height 38
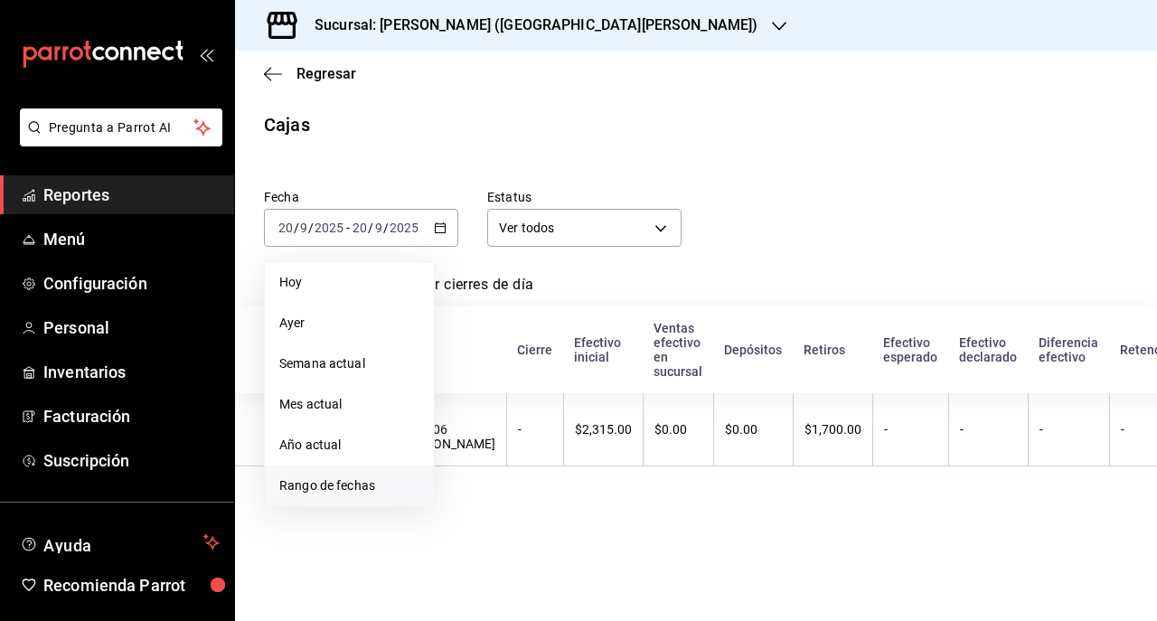
click at [395, 472] on li "Rango de fechas" at bounding box center [349, 486] width 169 height 41
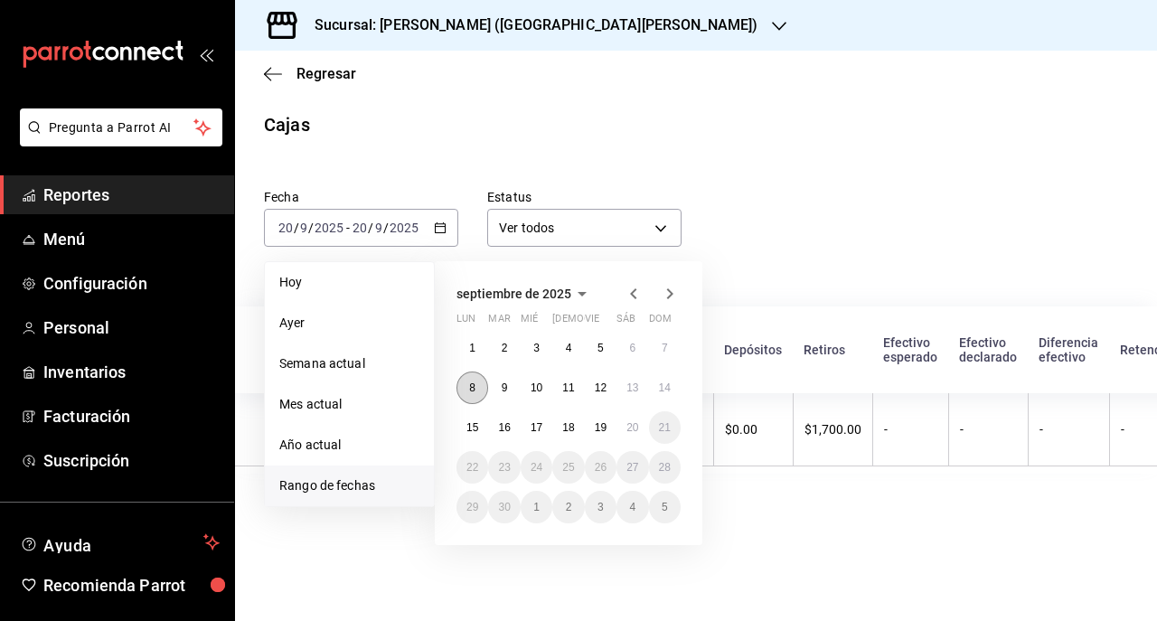
click at [467, 383] on button "8" at bounding box center [473, 388] width 32 height 33
click at [593, 416] on button "19" at bounding box center [601, 427] width 32 height 33
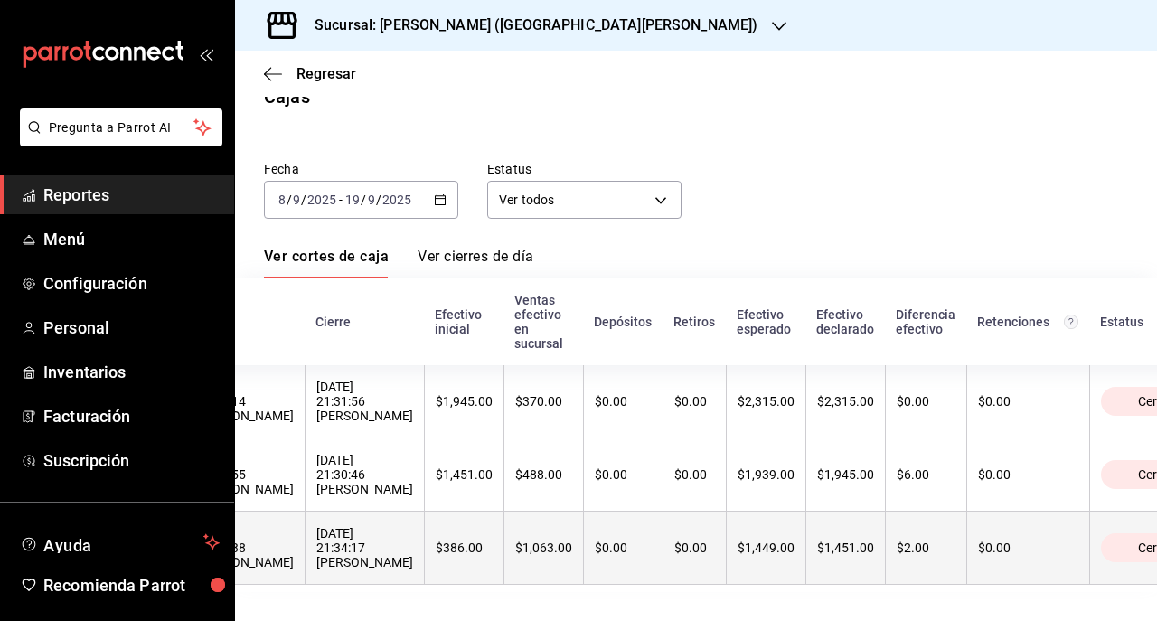
scroll to position [0, 212]
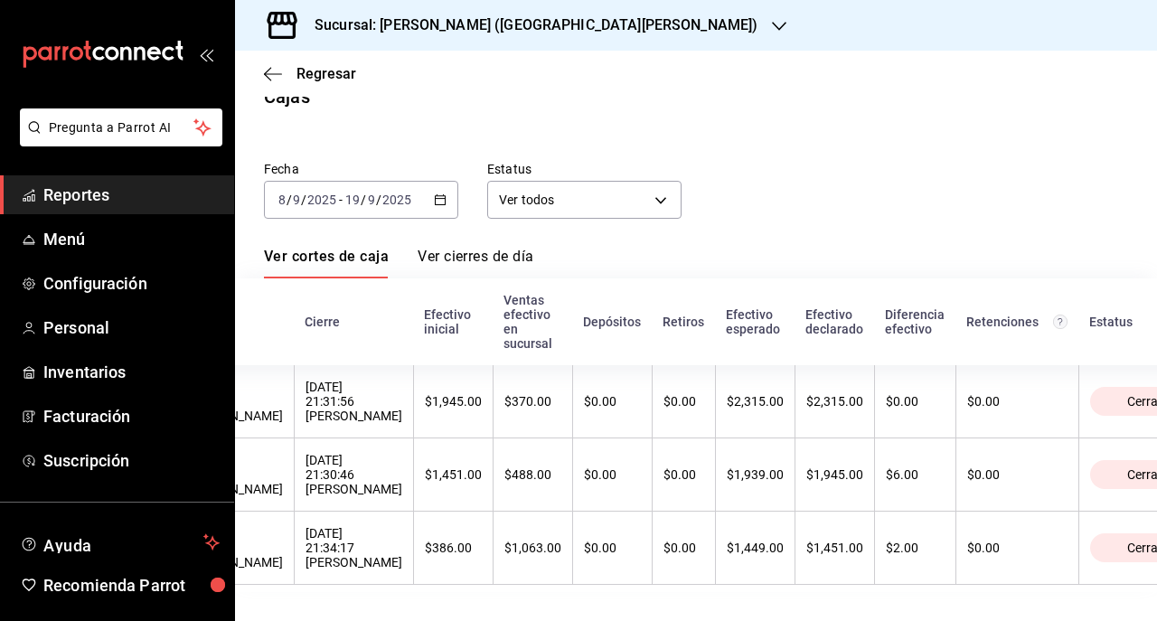
click at [467, 24] on h3 "Sucursal: Genki Poke (San Angel)" at bounding box center [529, 25] width 458 height 22
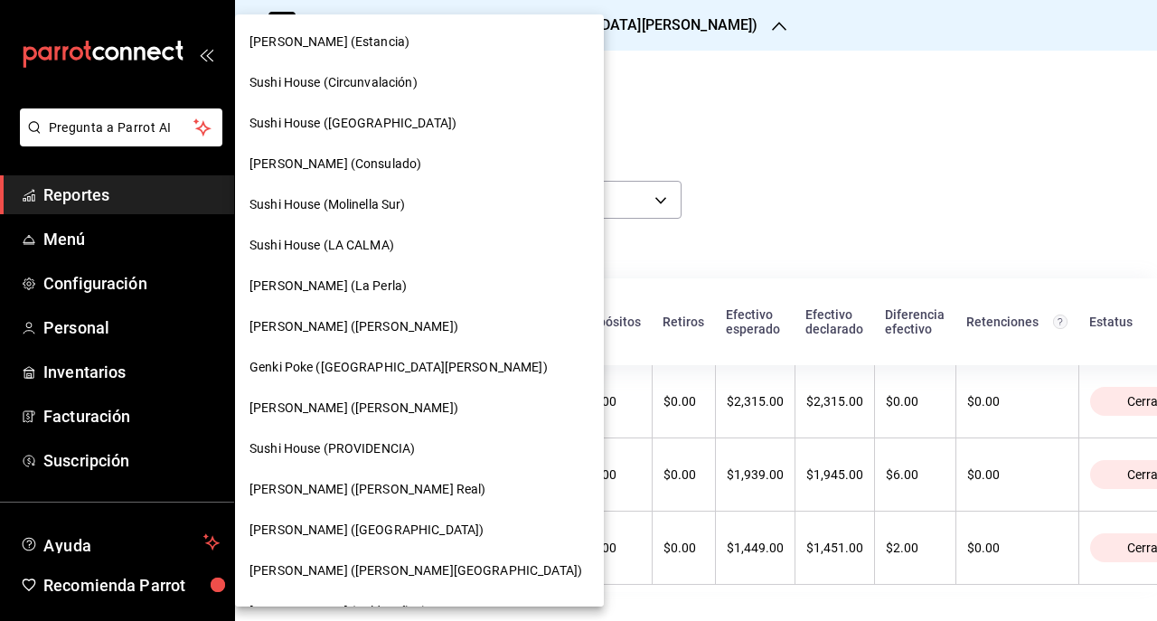
click at [352, 524] on span "Genki Poke (Liverpool)" at bounding box center [367, 530] width 234 height 19
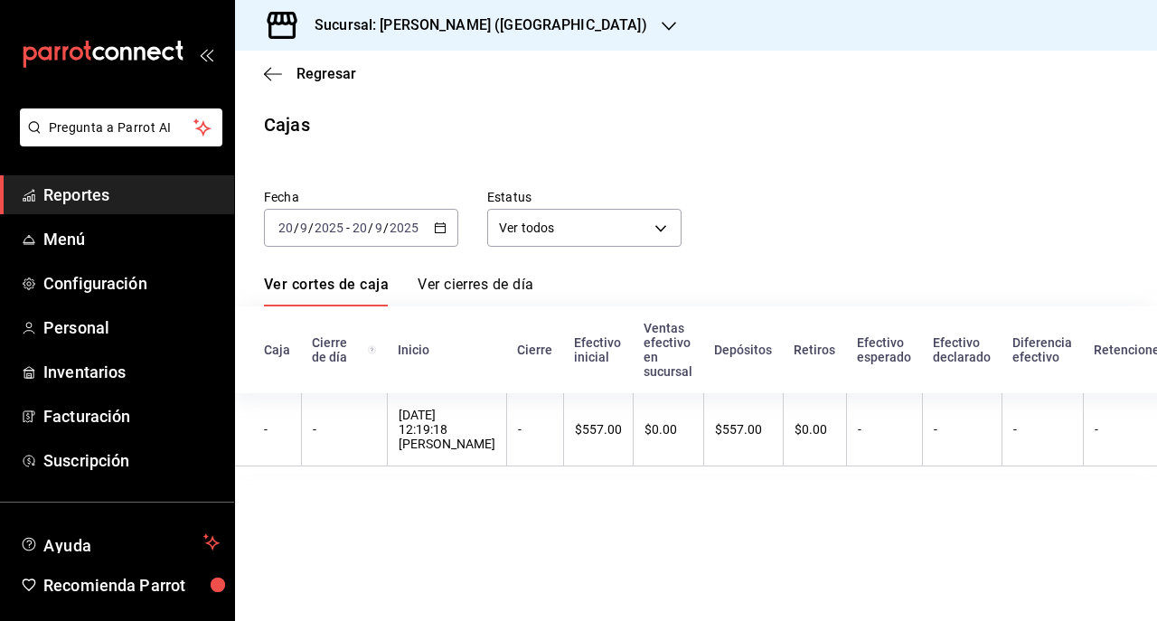
click at [430, 231] on div "2025-09-20 20 / 9 / 2025 - 2025-09-20 20 / 9 / 2025" at bounding box center [361, 228] width 194 height 38
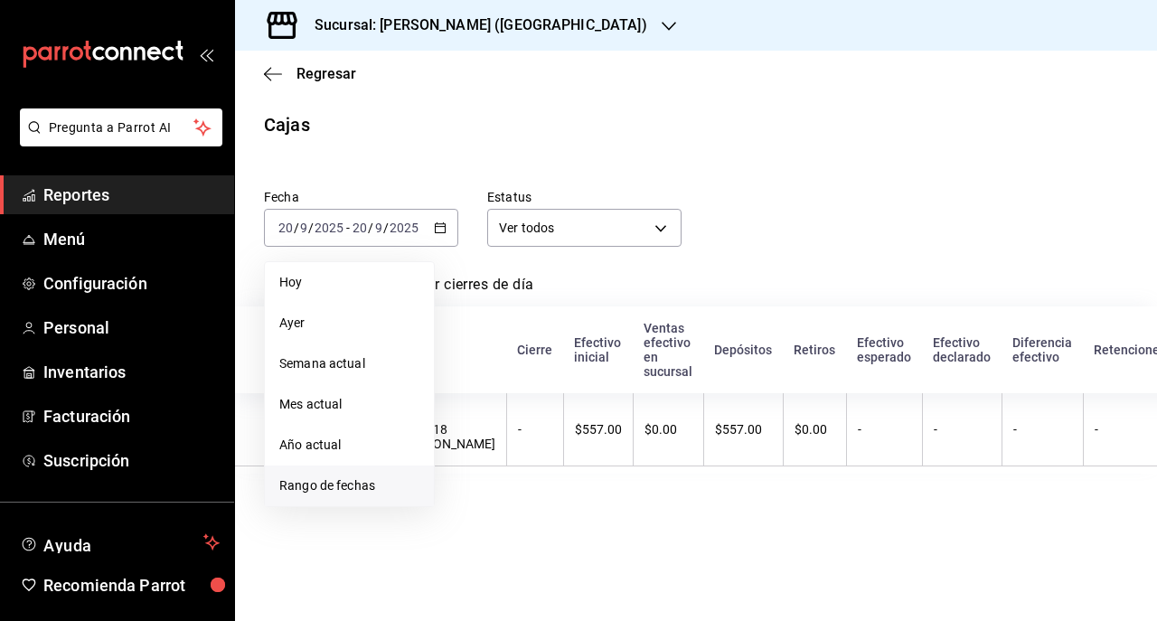
click at [340, 471] on li "Rango de fechas" at bounding box center [349, 486] width 169 height 41
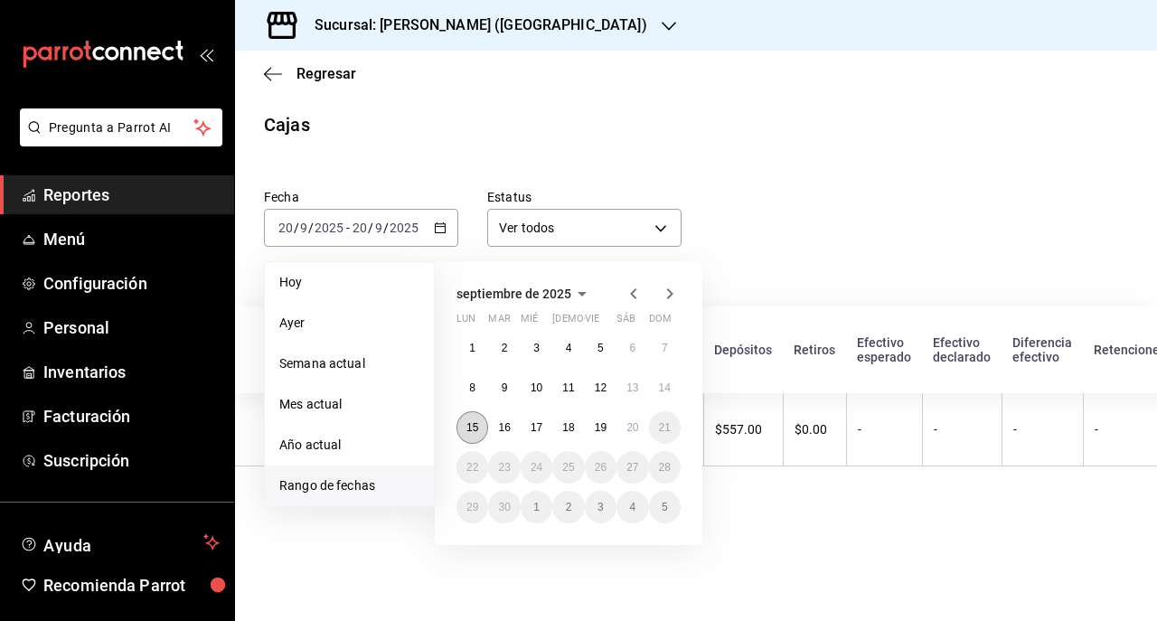
click at [478, 418] on button "15" at bounding box center [473, 427] width 32 height 33
click at [613, 420] on button "19" at bounding box center [601, 427] width 32 height 33
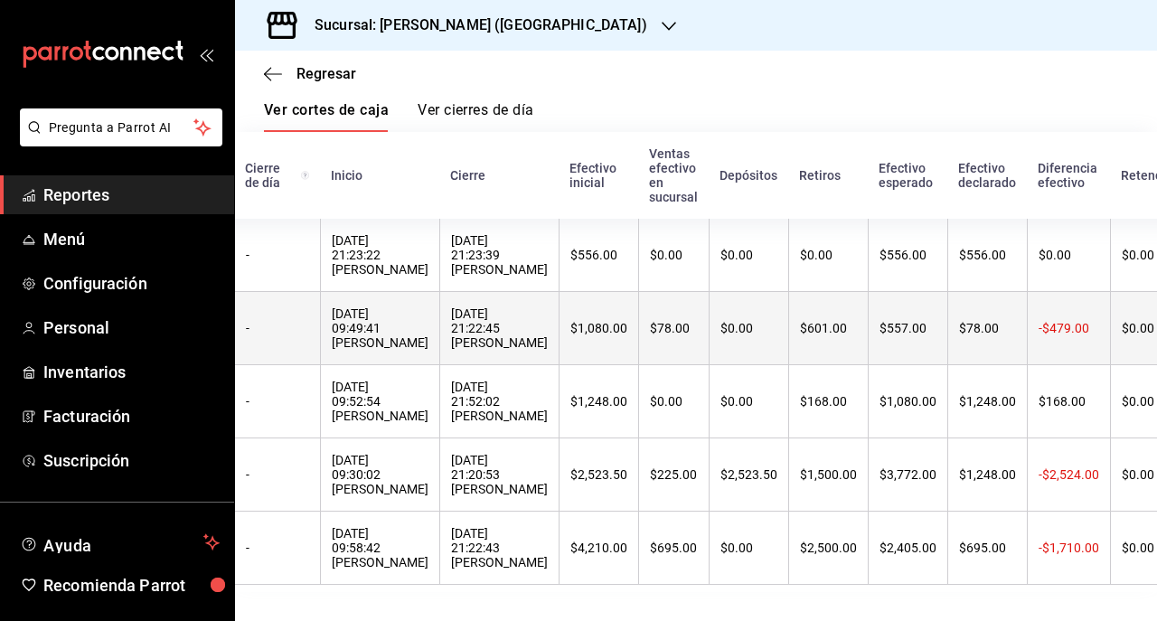
scroll to position [198, 0]
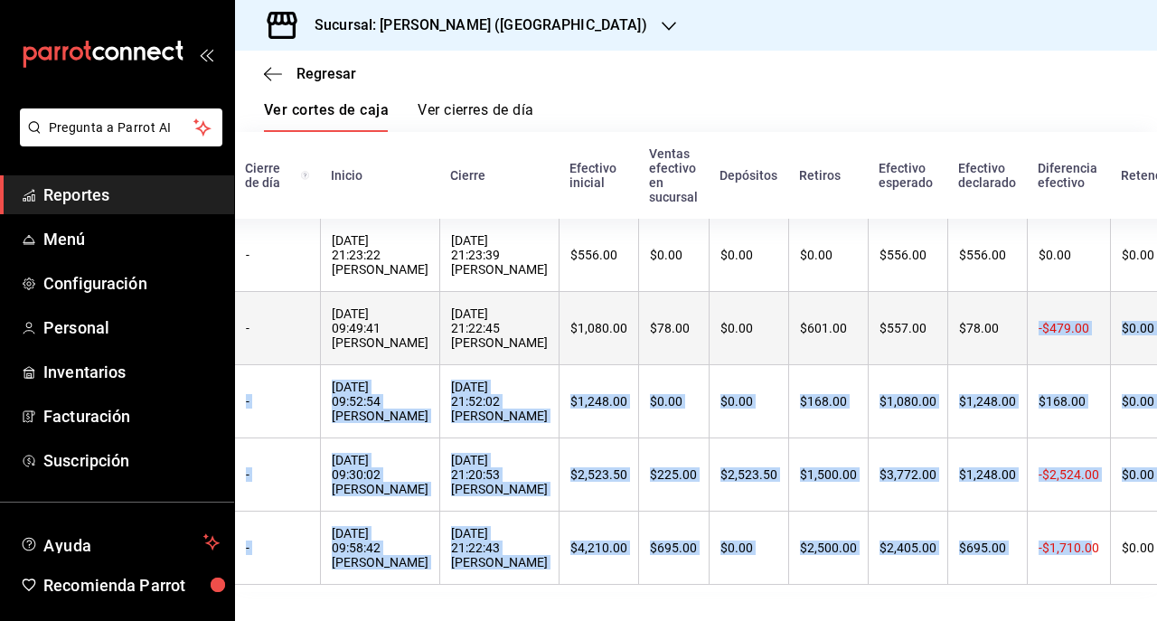
drag, startPoint x: 1033, startPoint y: 542, endPoint x: 969, endPoint y: 318, distance: 232.1
click at [969, 318] on tbody "- - 19/09/2025 21:23:22 Esaú Jacobo 19/09/2025 21:23:39 Esaú Jacobo $556.00 $0.…" at bounding box center [780, 402] width 1225 height 366
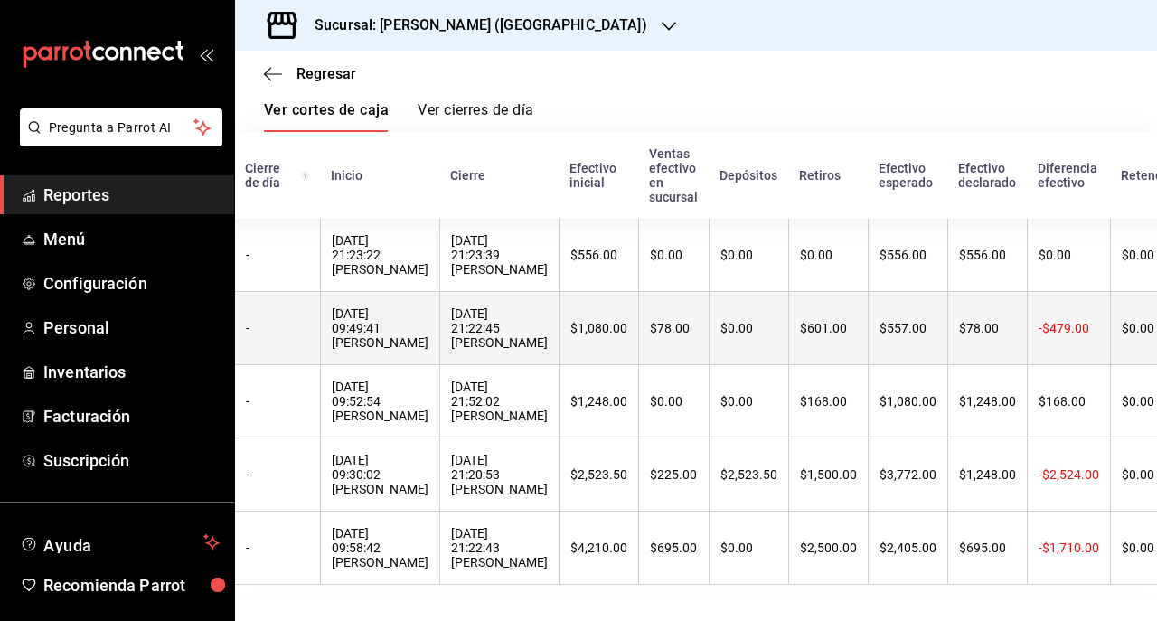
drag, startPoint x: 969, startPoint y: 318, endPoint x: 929, endPoint y: 320, distance: 40.7
click at [948, 320] on th "$78.00" at bounding box center [988, 328] width 80 height 73
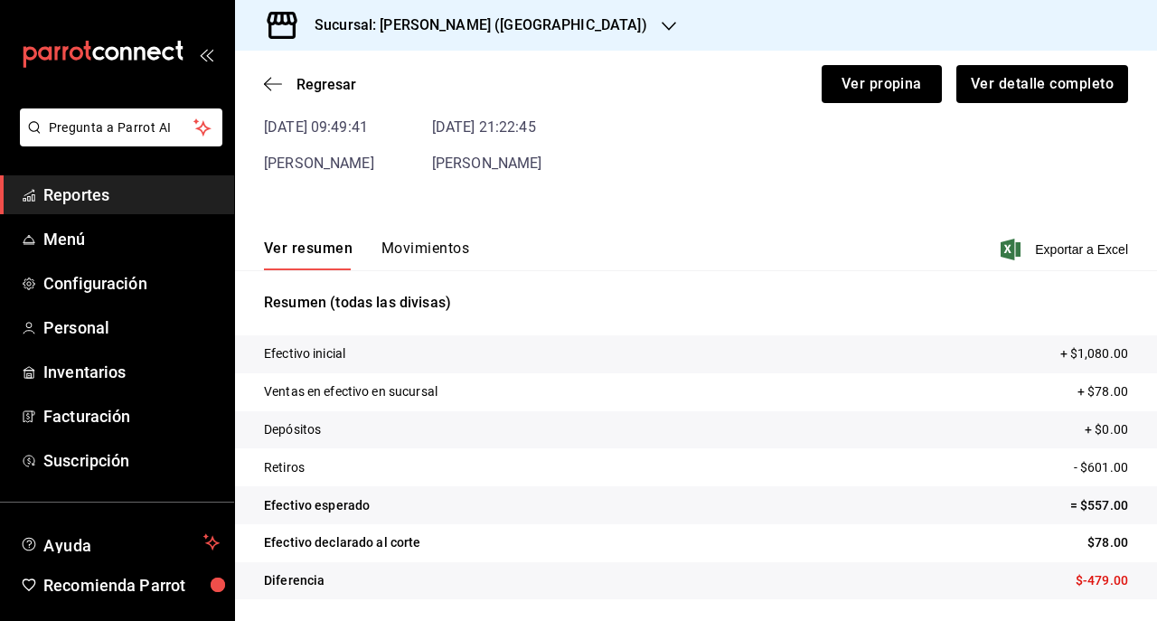
scroll to position [38, 0]
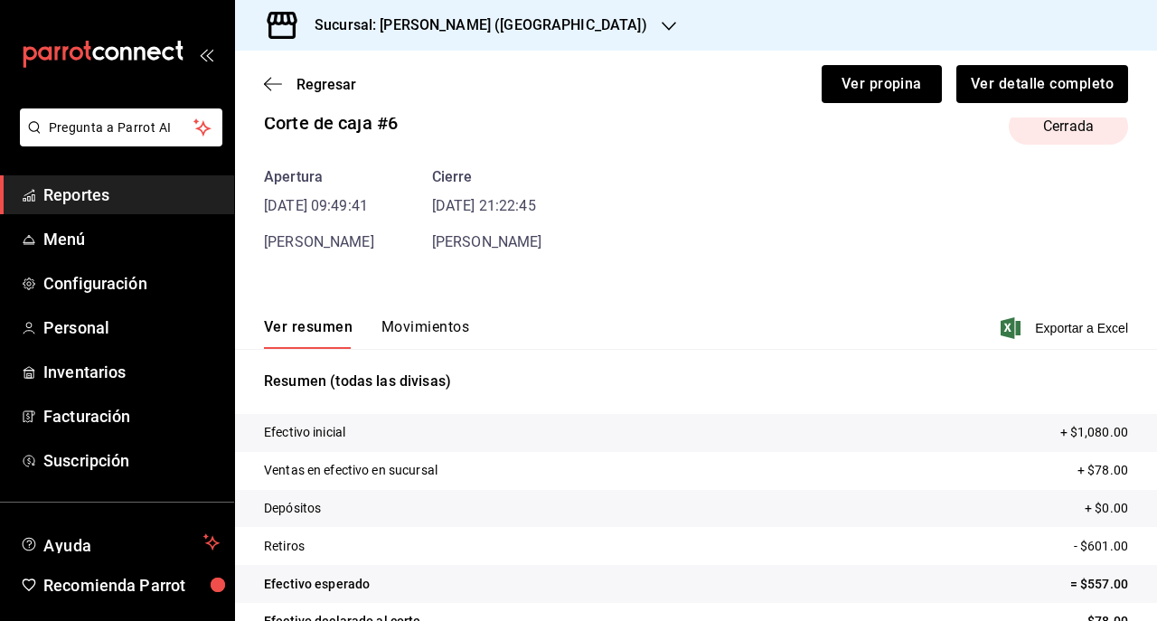
click at [259, 87] on div "Regresar Ver propina Ver detalle completo" at bounding box center [696, 84] width 922 height 67
click at [330, 88] on span "Regresar" at bounding box center [327, 84] width 60 height 17
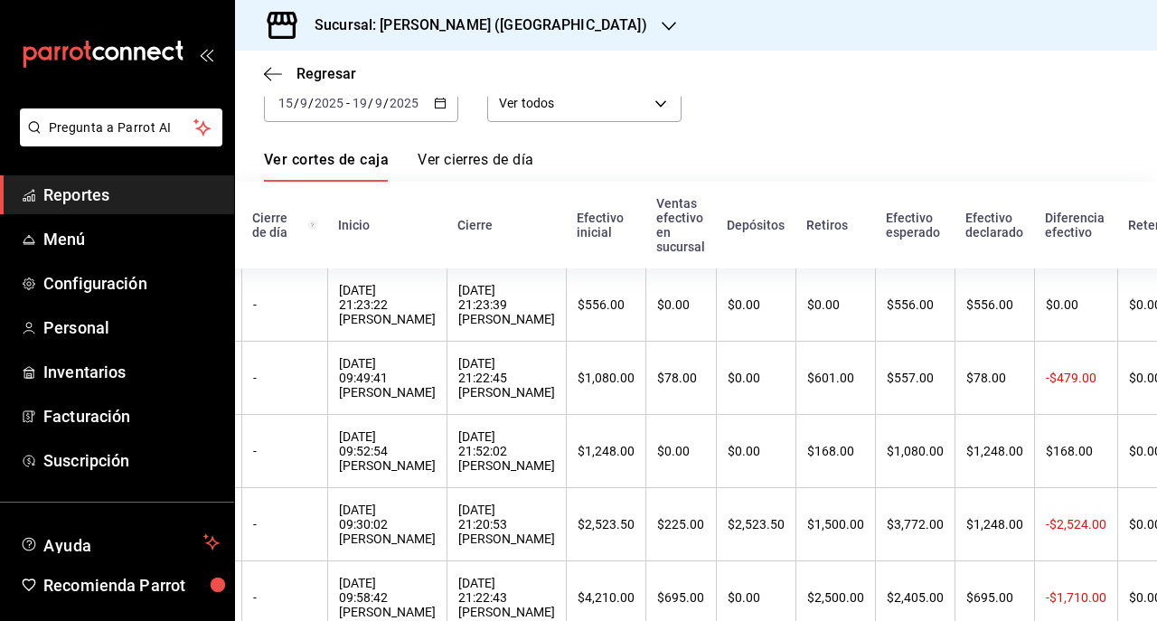
scroll to position [198, 0]
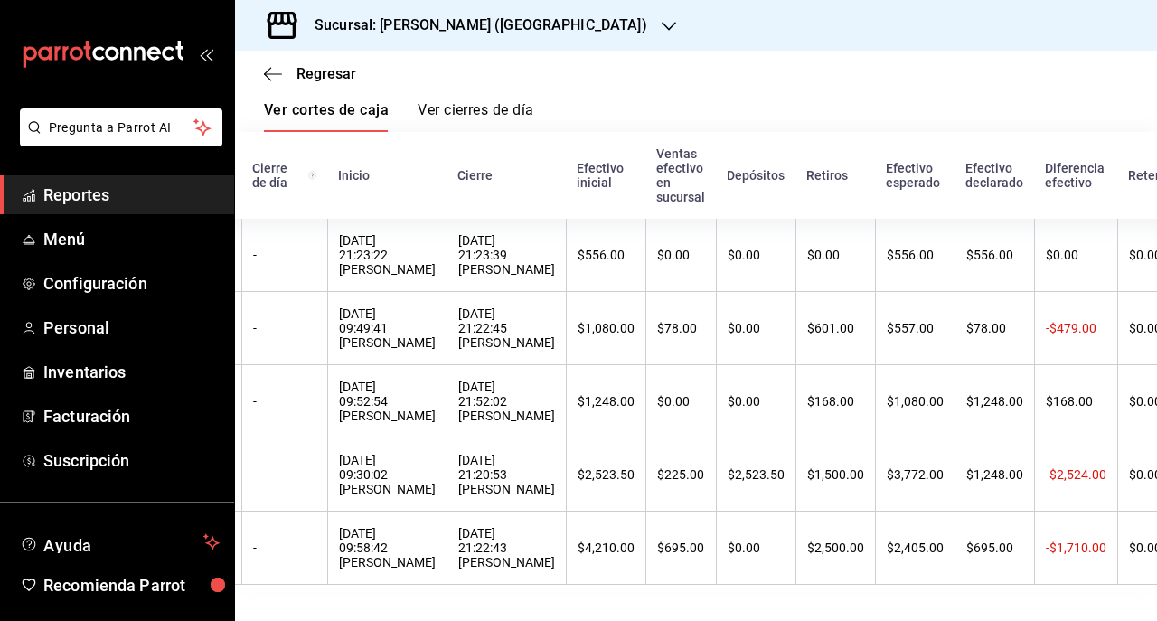
click at [662, 16] on div at bounding box center [669, 25] width 14 height 19
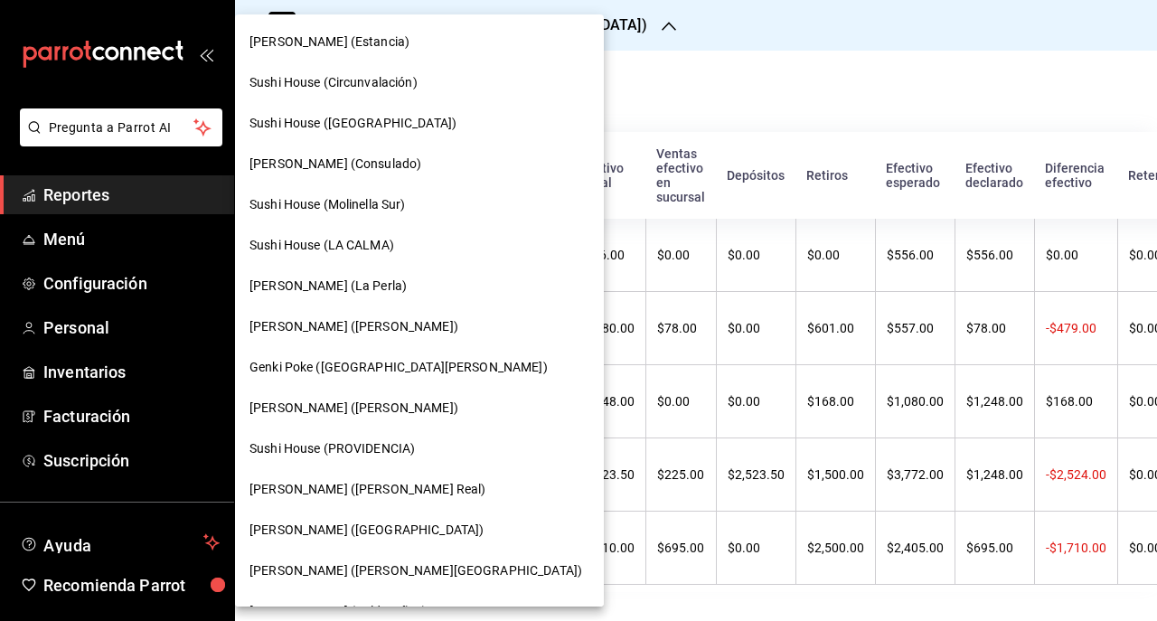
click at [546, 27] on div at bounding box center [578, 310] width 1157 height 621
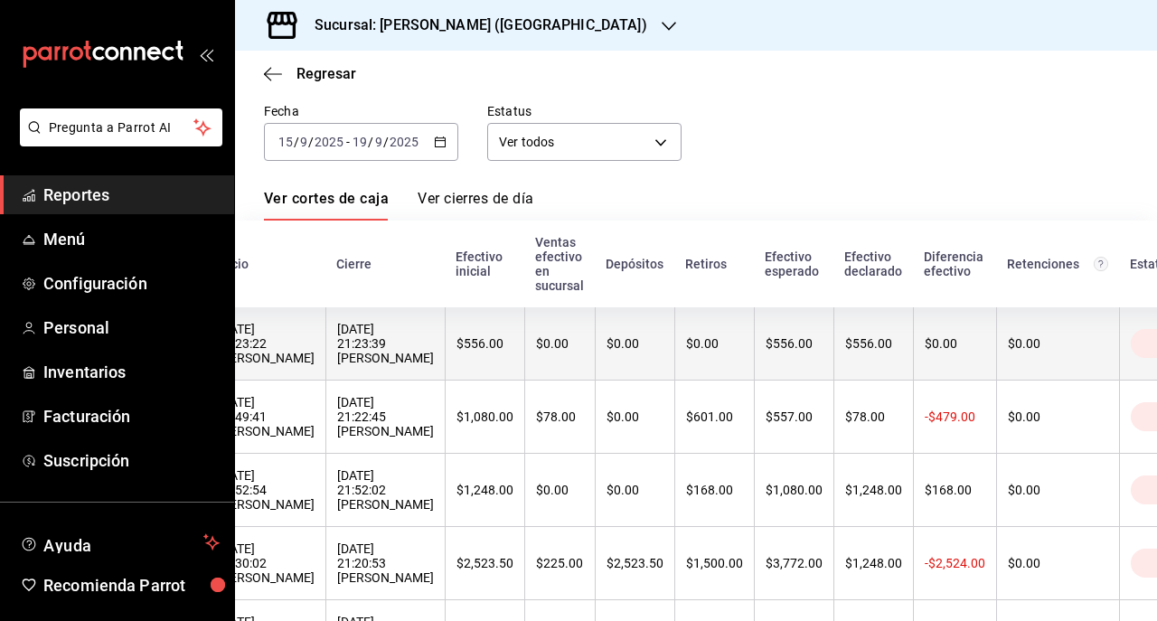
scroll to position [0, 182]
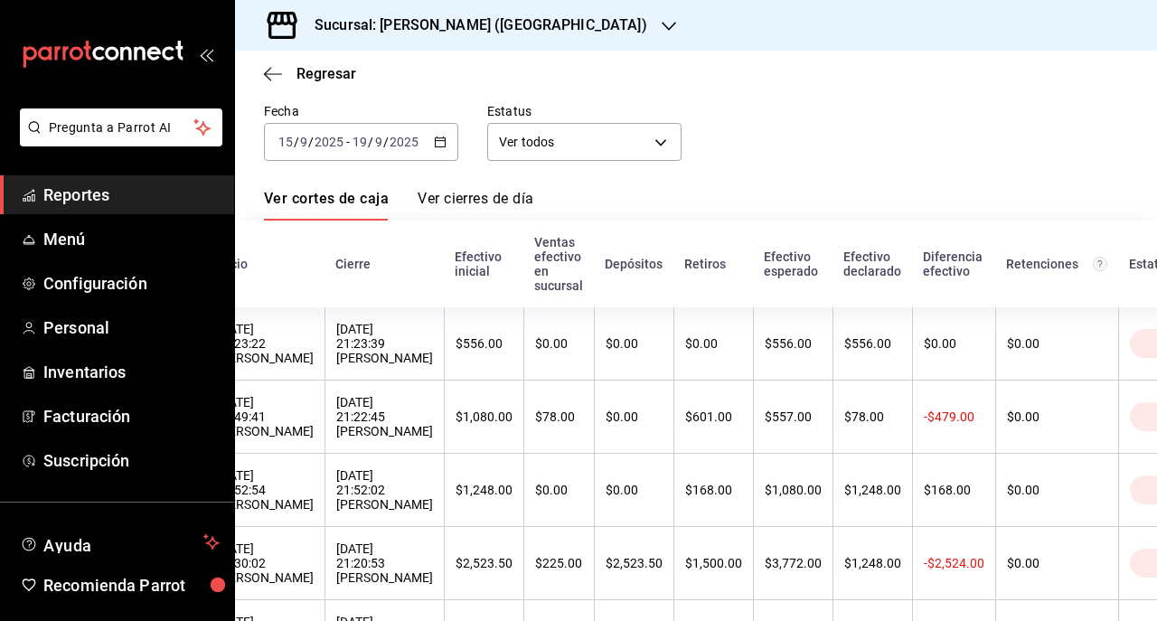
click at [543, 12] on div "Sucursal: [PERSON_NAME] ([GEOGRAPHIC_DATA])" at bounding box center [467, 25] width 434 height 51
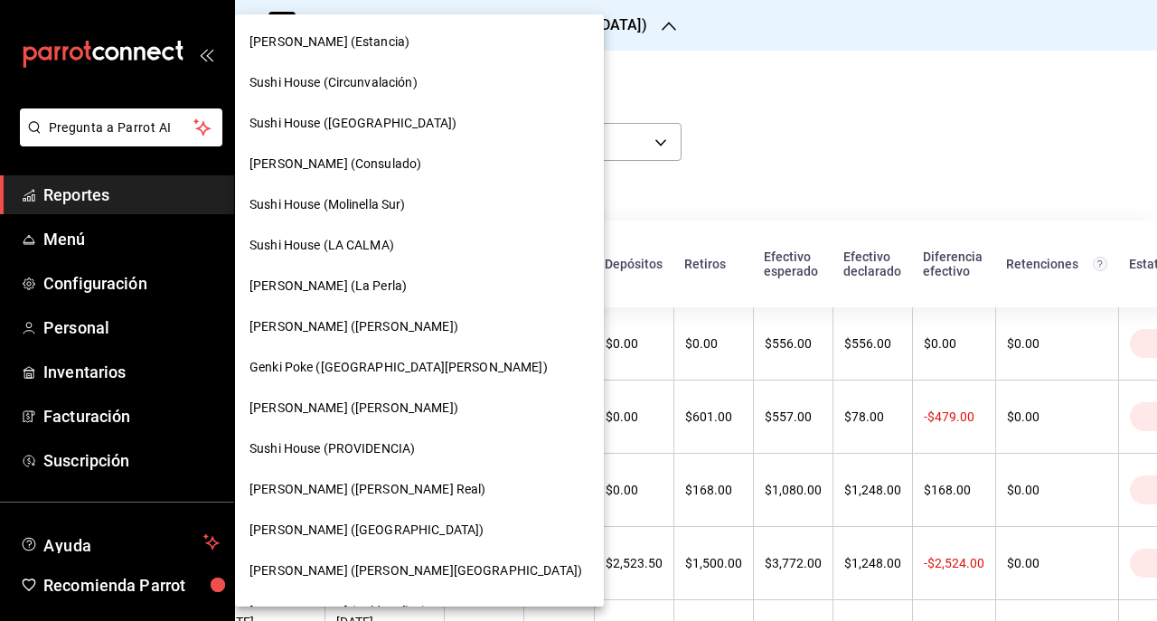
click at [543, 23] on div at bounding box center [578, 310] width 1157 height 621
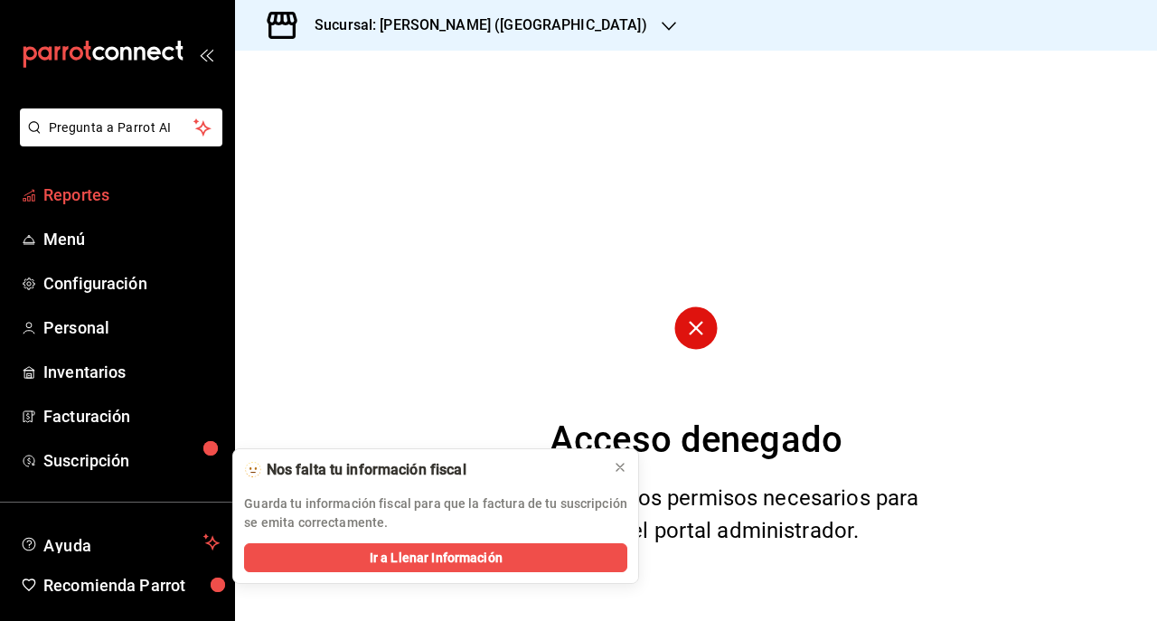
click at [96, 196] on span "Reportes" at bounding box center [131, 195] width 176 height 24
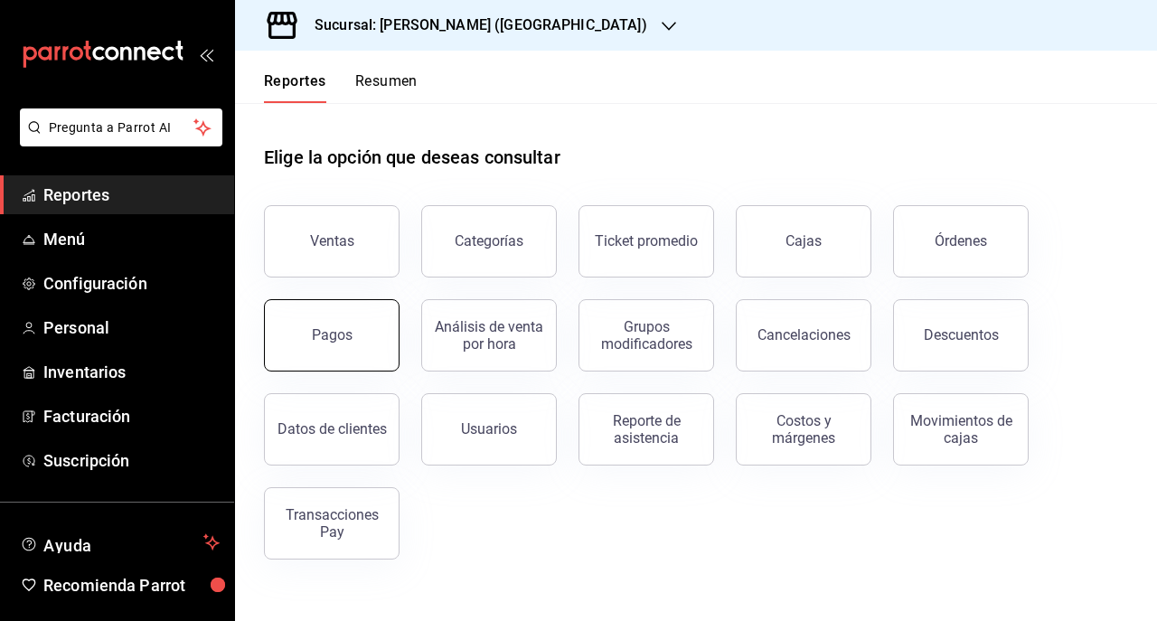
click at [377, 332] on button "Pagos" at bounding box center [332, 335] width 136 height 72
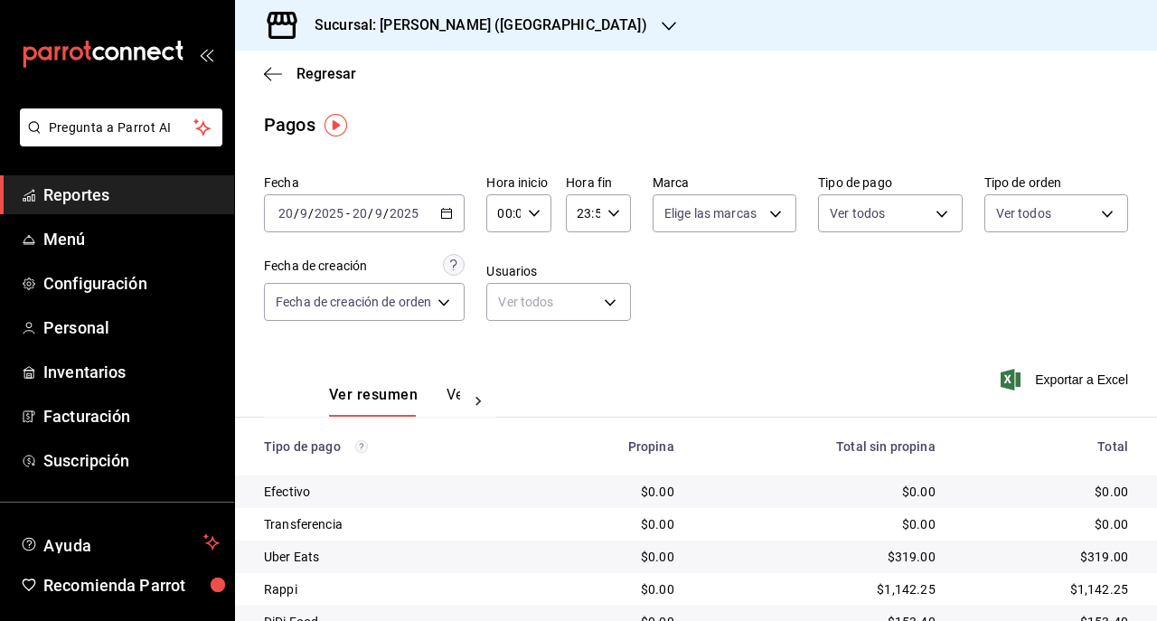
drag, startPoint x: 823, startPoint y: 210, endPoint x: 747, endPoint y: 260, distance: 91.3
click at [747, 260] on div "Fecha 2025-09-20 20 / 9 / 2025 - 2025-09-20 20 / 9 / 2025 Hora inicio 00:00 Hor…" at bounding box center [696, 254] width 864 height 175
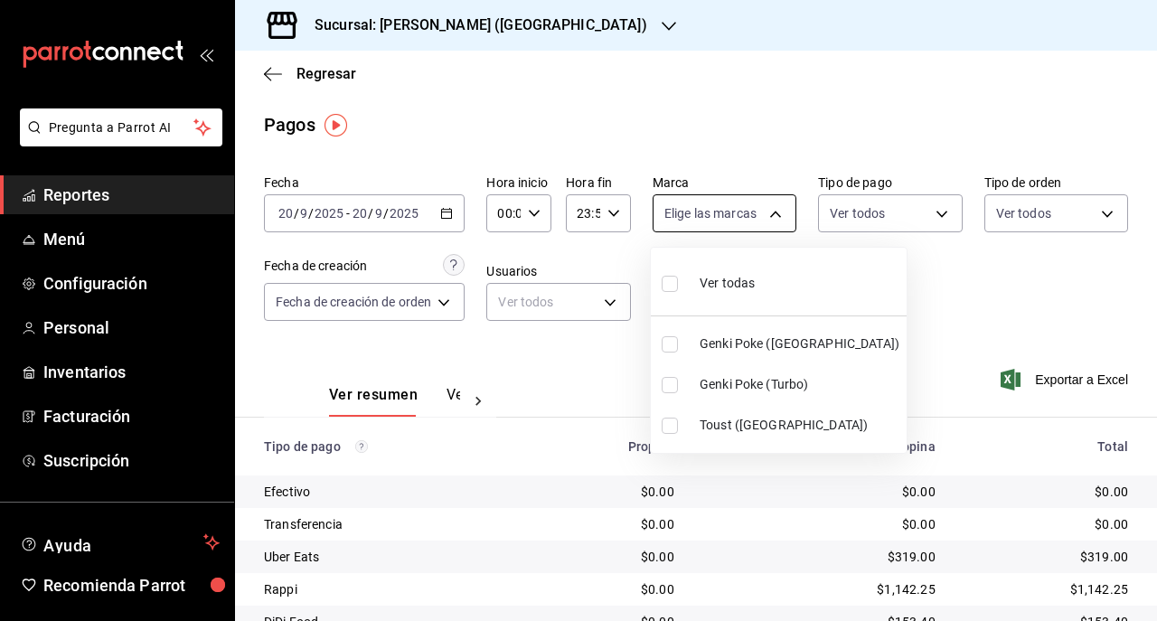
click at [740, 212] on body "Pregunta a Parrot AI Reportes Menú Configuración Personal Inventarios Facturaci…" at bounding box center [578, 310] width 1157 height 621
click at [743, 274] on span "Ver todas" at bounding box center [727, 283] width 55 height 19
type input "6bc9af10-0b47-473b-bd1e-f408ed06e548,96dde9ce-f28b-44dc-a5e6-133929a3a9ce,afc25…"
checkbox input "true"
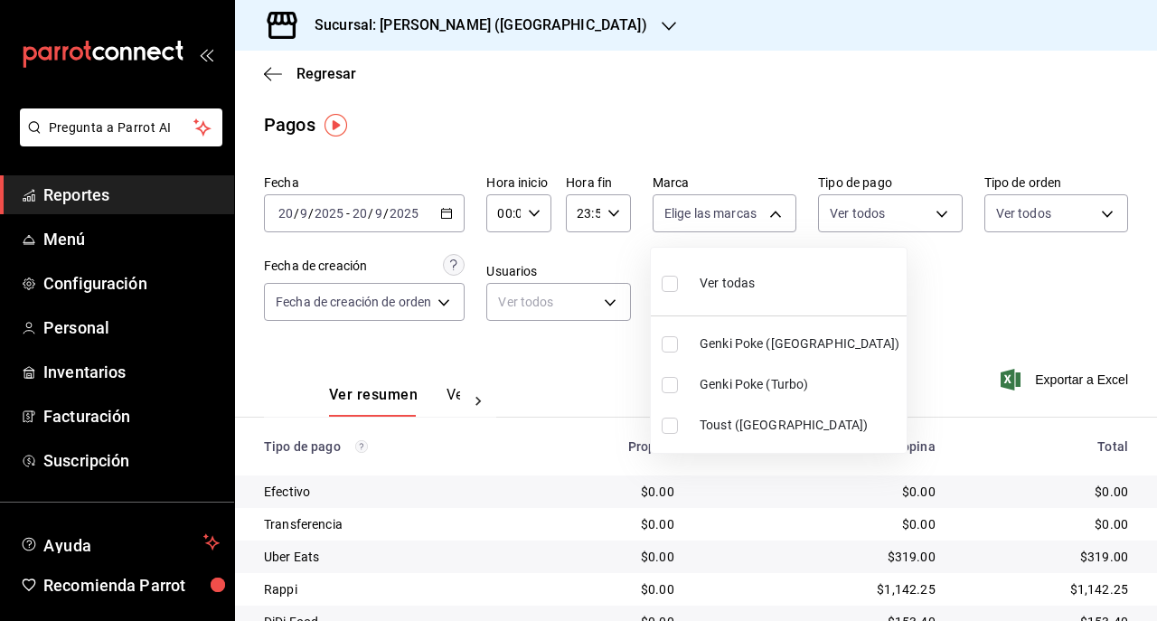
checkbox input "true"
click at [931, 208] on div at bounding box center [578, 310] width 1157 height 621
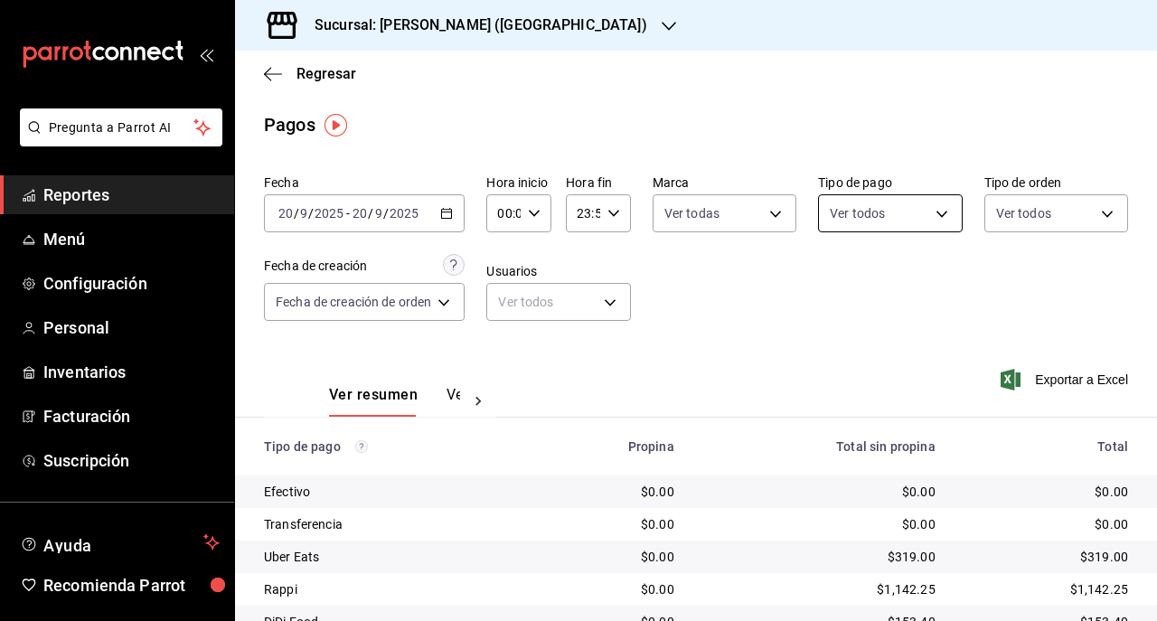
click at [930, 212] on body "Pregunta a Parrot AI Reportes Menú Configuración Personal Inventarios Facturaci…" at bounding box center [578, 310] width 1157 height 621
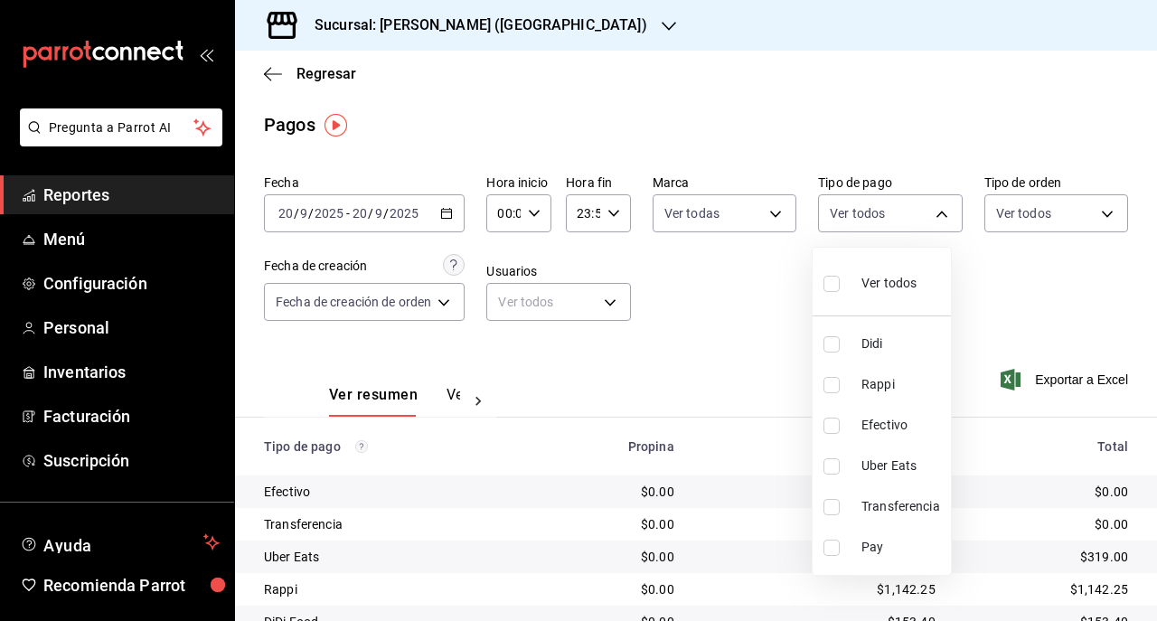
click at [826, 434] on li "Efectivo" at bounding box center [882, 425] width 138 height 41
type input "26e8aa6d-1077-4182-b0c4-91327ea5e7a0"
checkbox input "true"
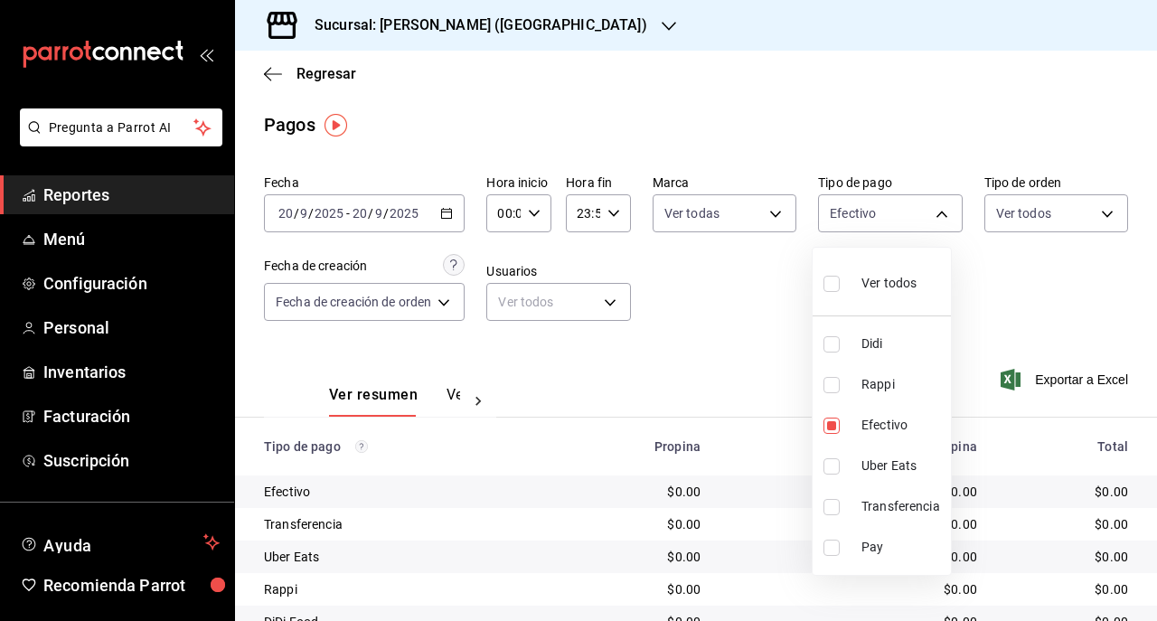
click at [423, 206] on div at bounding box center [578, 310] width 1157 height 621
click at [448, 213] on icon "button" at bounding box center [446, 213] width 13 height 13
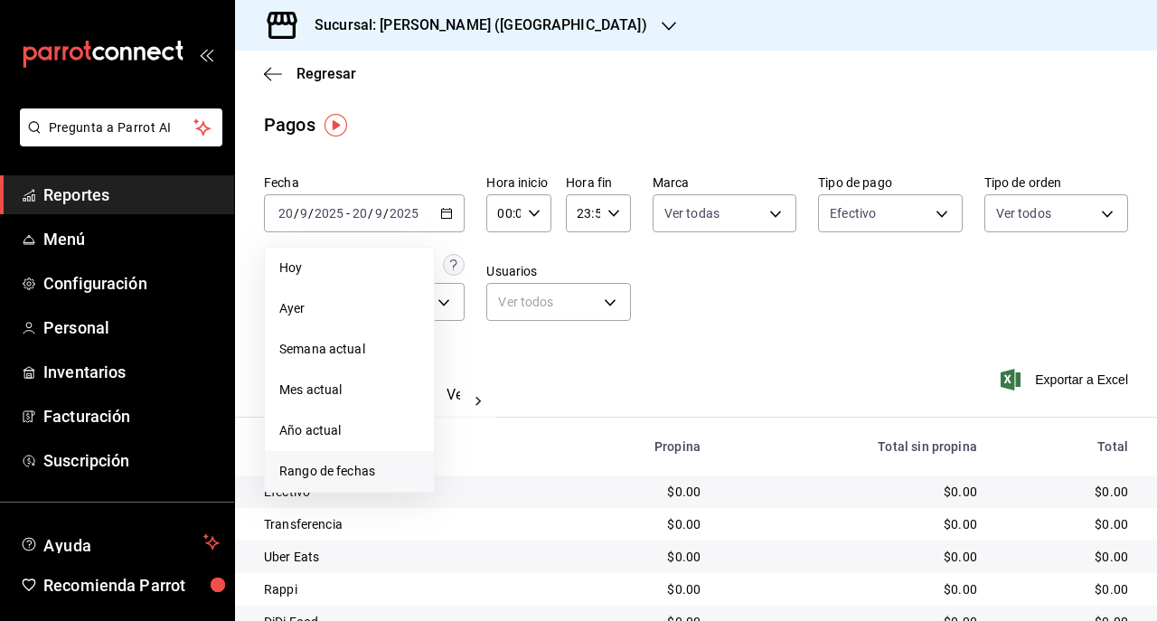
click at [338, 458] on li "Rango de fechas" at bounding box center [349, 471] width 169 height 41
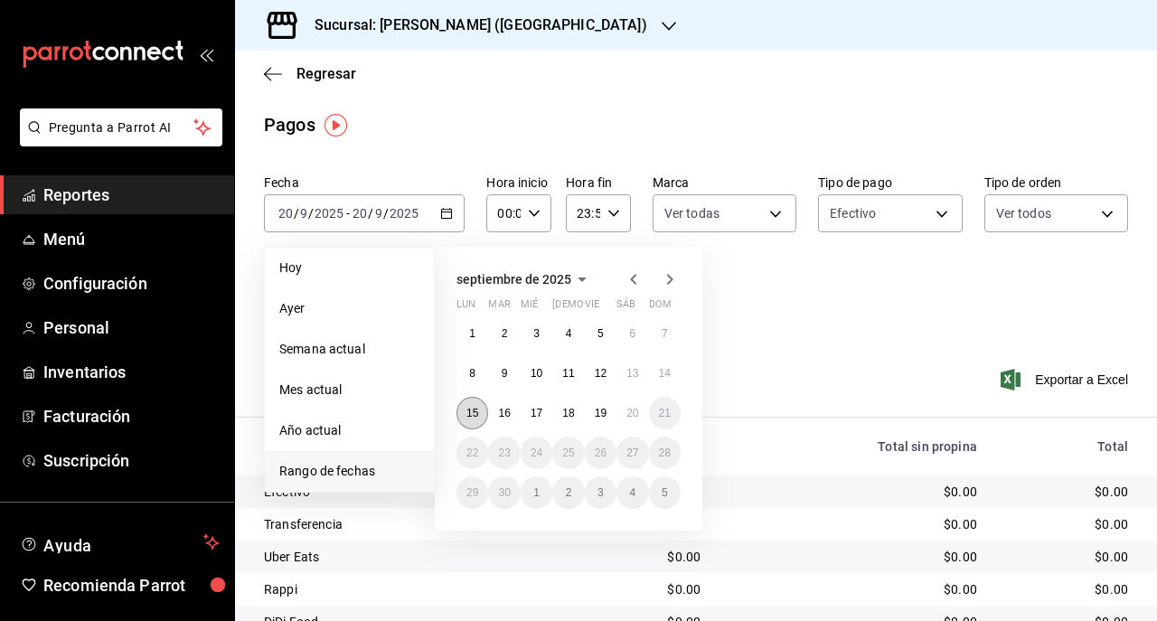
click at [477, 417] on abbr "15" at bounding box center [473, 413] width 12 height 13
click at [597, 418] on abbr "19" at bounding box center [601, 413] width 12 height 13
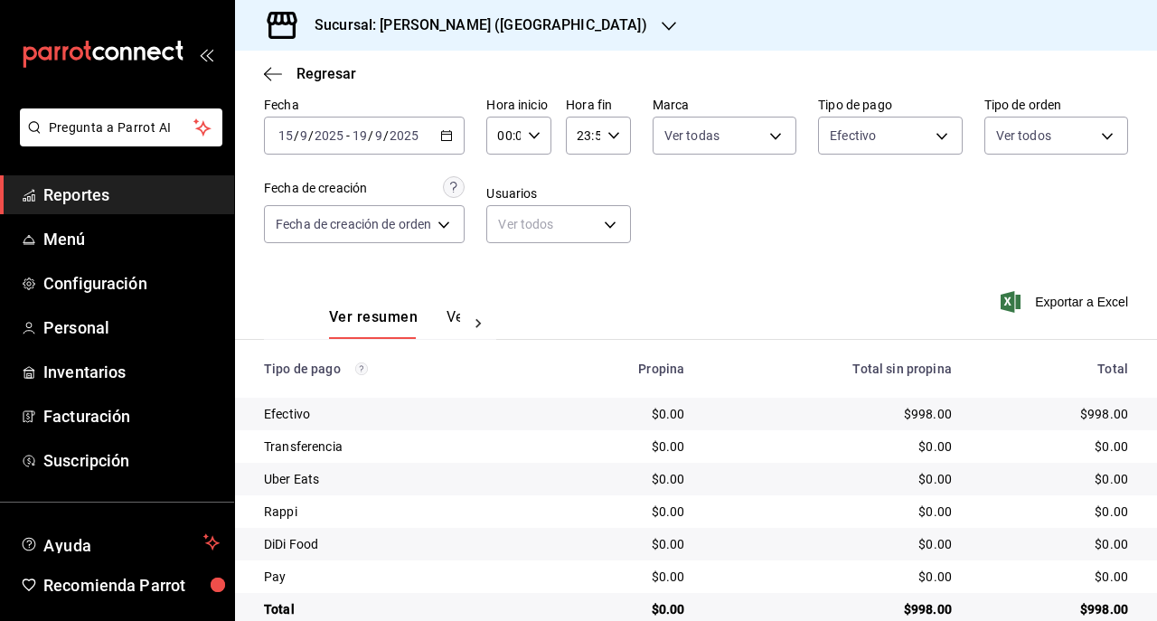
scroll to position [111, 0]
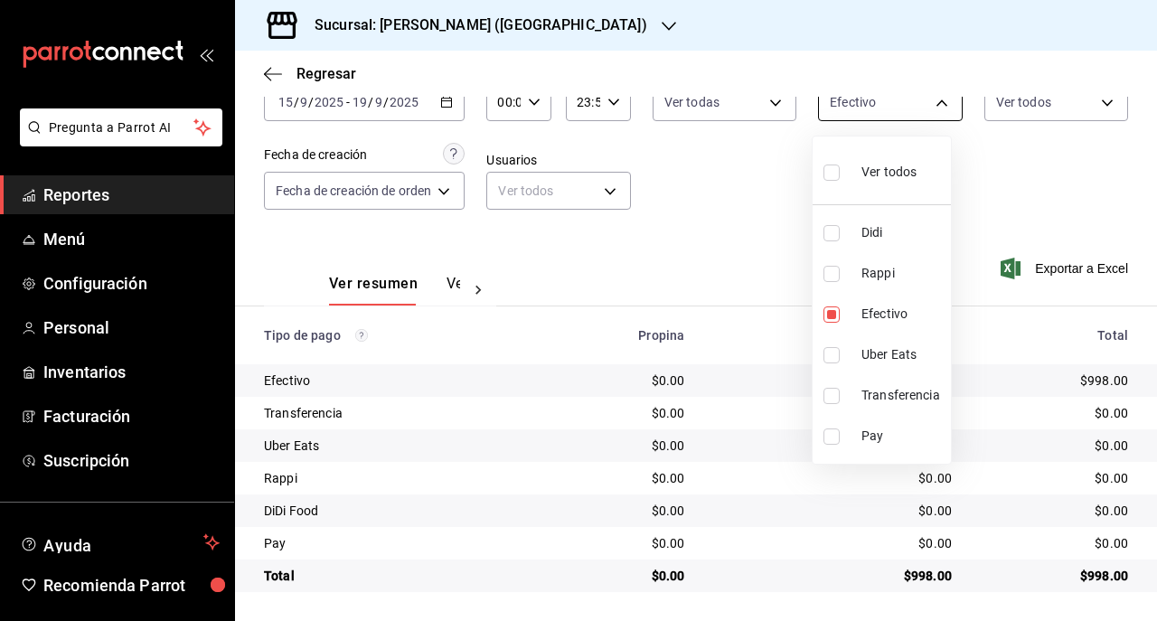
click at [935, 105] on body "Pregunta a Parrot AI Reportes Menú Configuración Personal Inventarios Facturaci…" at bounding box center [578, 310] width 1157 height 621
click at [827, 406] on li "Transferencia" at bounding box center [882, 395] width 138 height 41
type input "26e8aa6d-1077-4182-b0c4-91327ea5e7a0,43bd728c-3b23-4620-aef7-9d9efbf9e905"
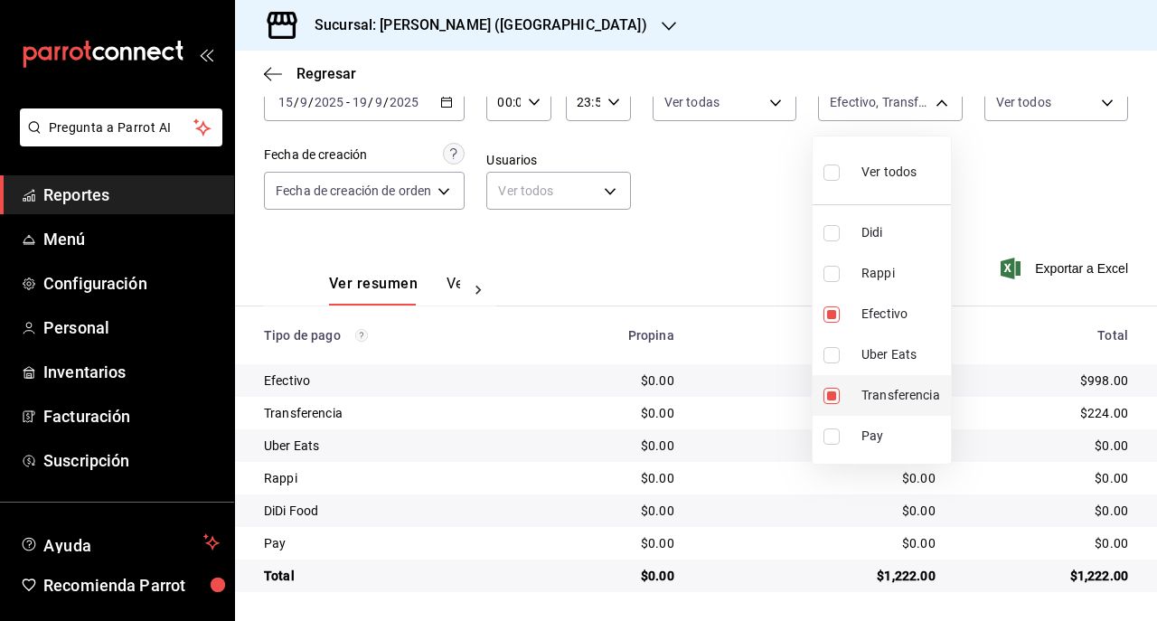
click at [841, 390] on label at bounding box center [836, 396] width 24 height 16
click at [840, 390] on input "checkbox" at bounding box center [832, 396] width 16 height 16
checkbox input "true"
click at [819, 394] on li "Transferencia" at bounding box center [882, 395] width 138 height 41
type input "26e8aa6d-1077-4182-b0c4-91327ea5e7a0"
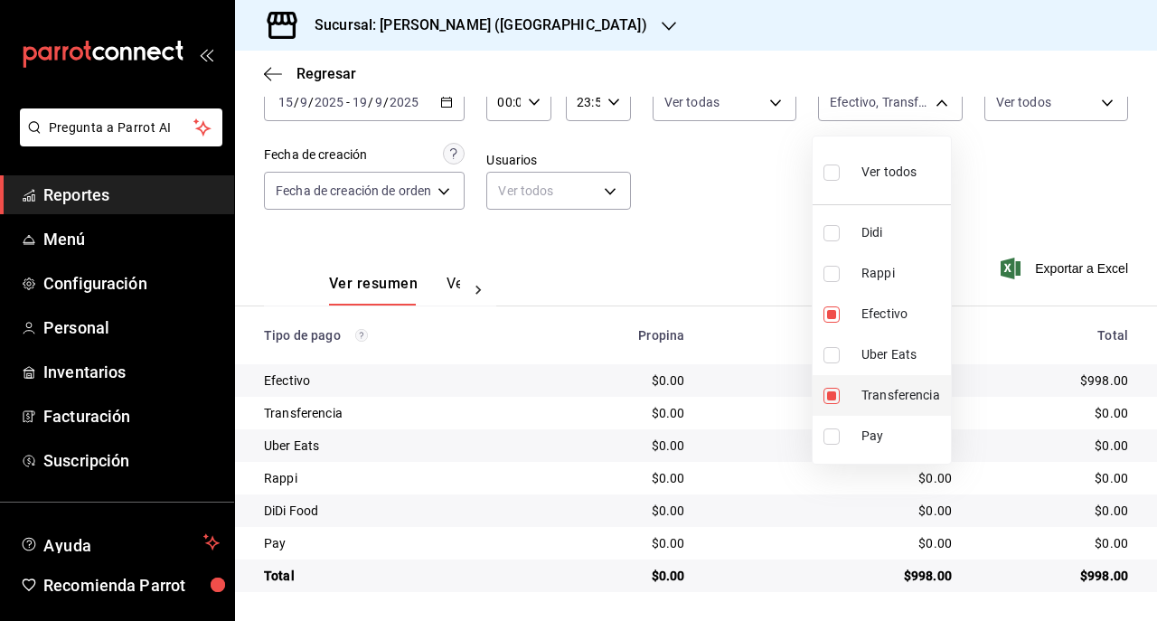
checkbox input "false"
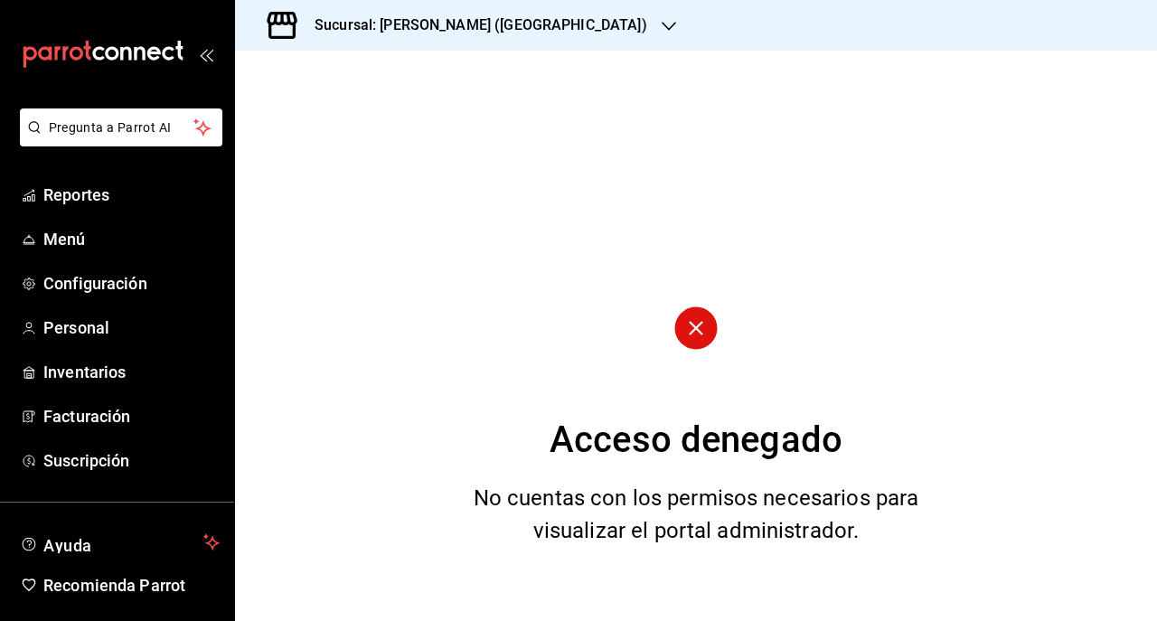
click at [443, 16] on h3 "Sucursal: [PERSON_NAME] ([GEOGRAPHIC_DATA])" at bounding box center [473, 25] width 347 height 22
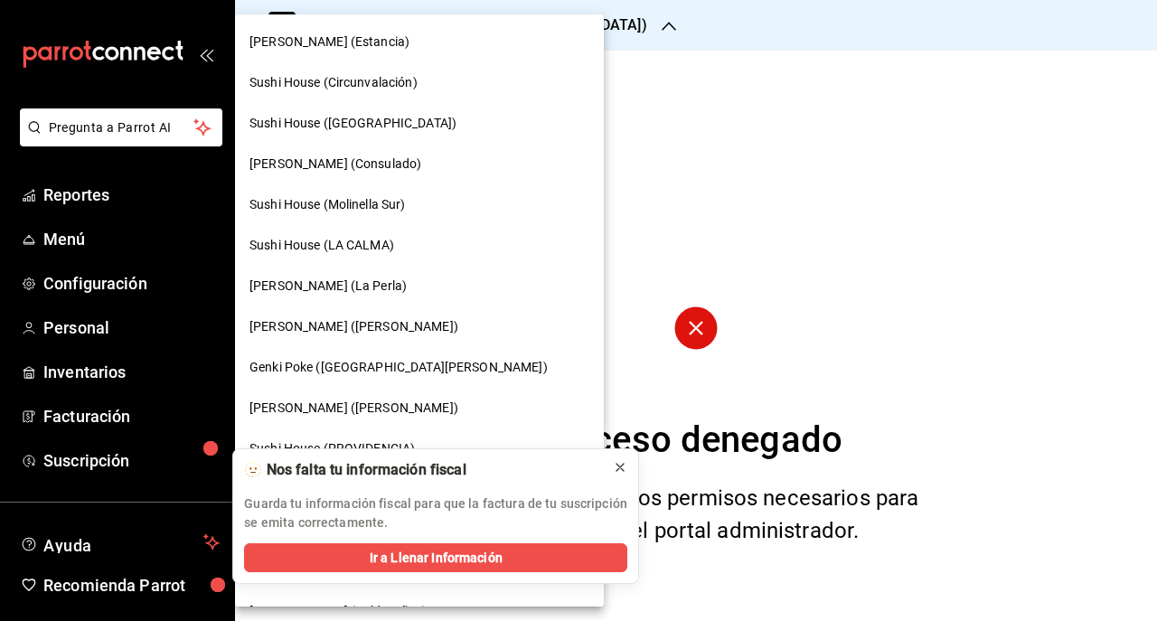
click at [617, 469] on icon at bounding box center [620, 467] width 14 height 14
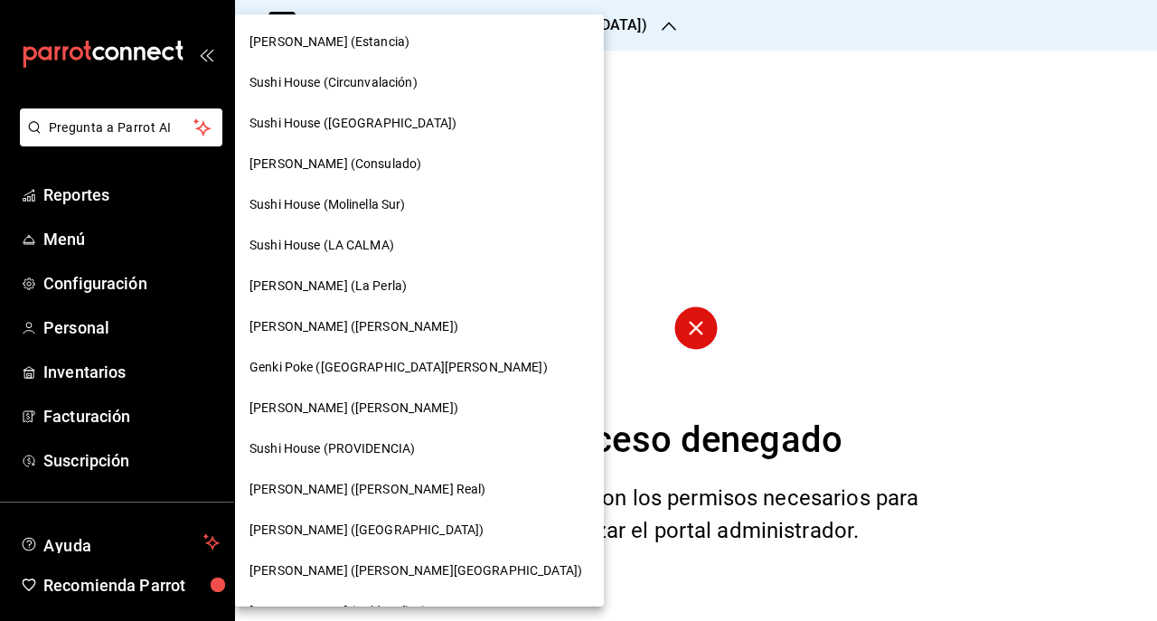
click at [372, 517] on div "Genki Poke (Liverpool)" at bounding box center [419, 530] width 369 height 41
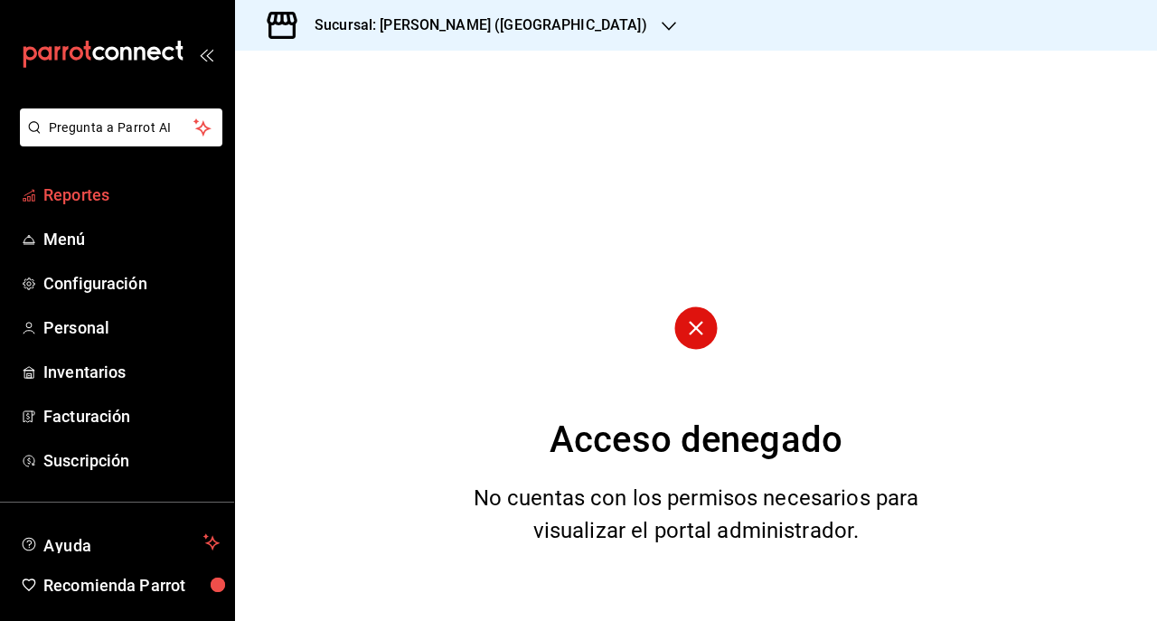
click at [76, 202] on span "Reportes" at bounding box center [131, 195] width 176 height 24
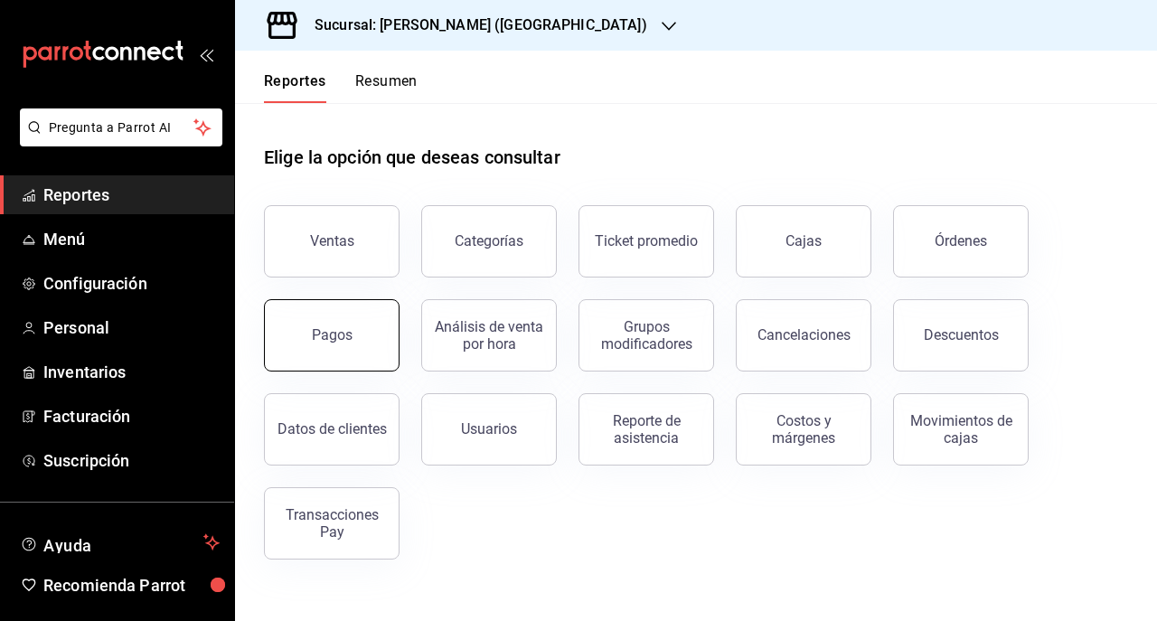
click at [368, 317] on button "Pagos" at bounding box center [332, 335] width 136 height 72
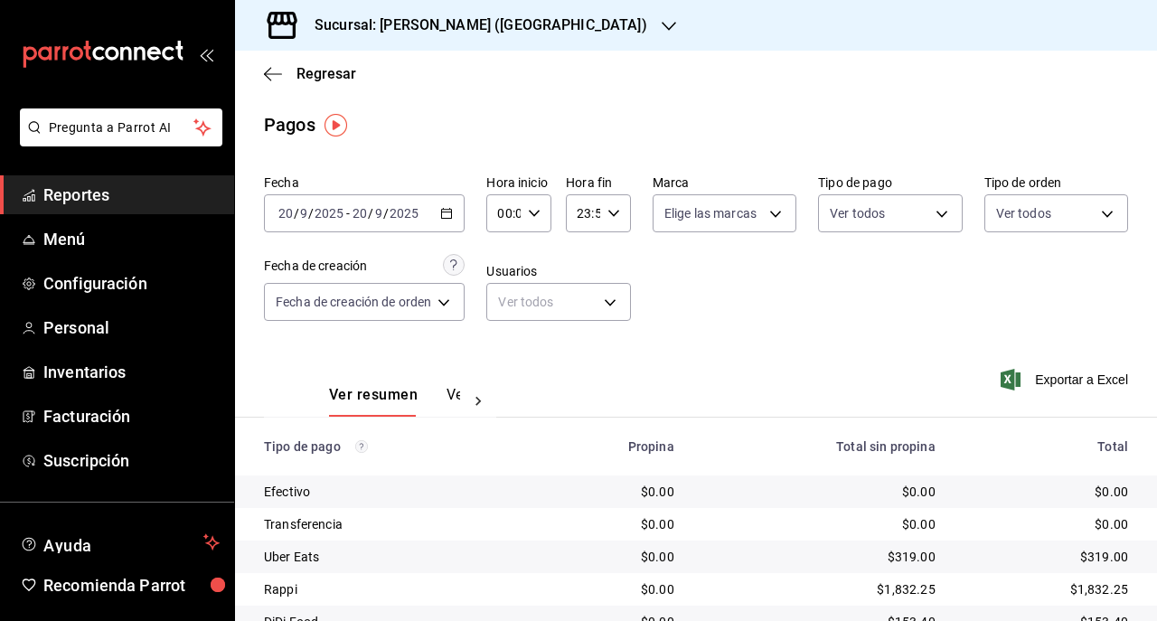
click at [446, 213] on icon "button" at bounding box center [446, 213] width 13 height 13
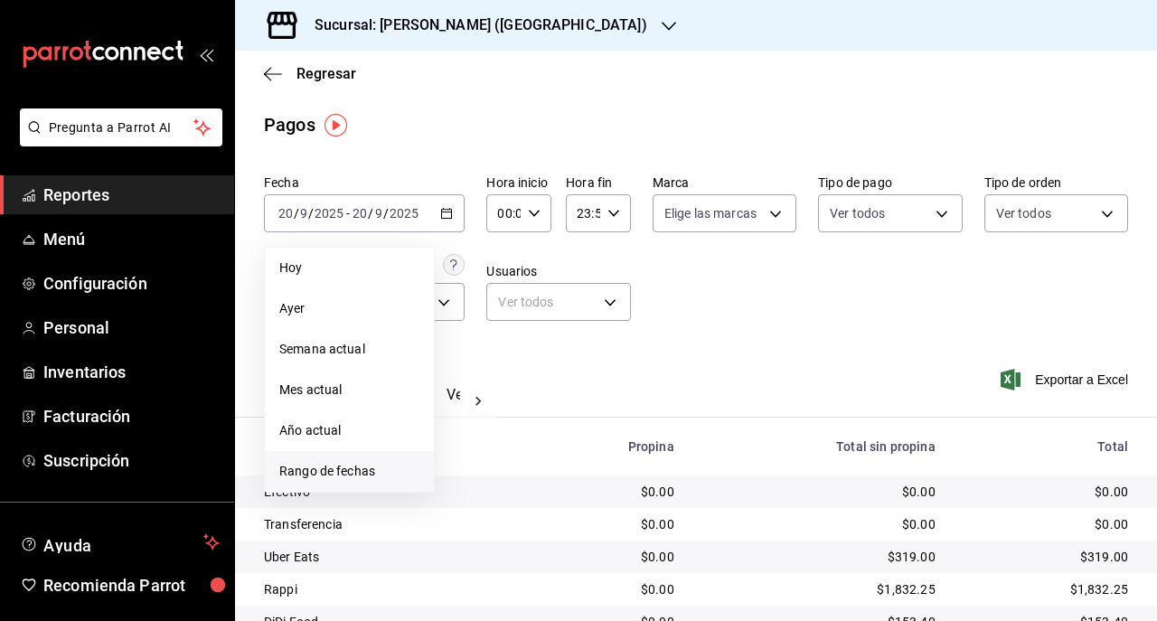
drag, startPoint x: 322, startPoint y: 473, endPoint x: 275, endPoint y: 452, distance: 51.4
click at [275, 452] on li "Rango de fechas" at bounding box center [349, 471] width 169 height 41
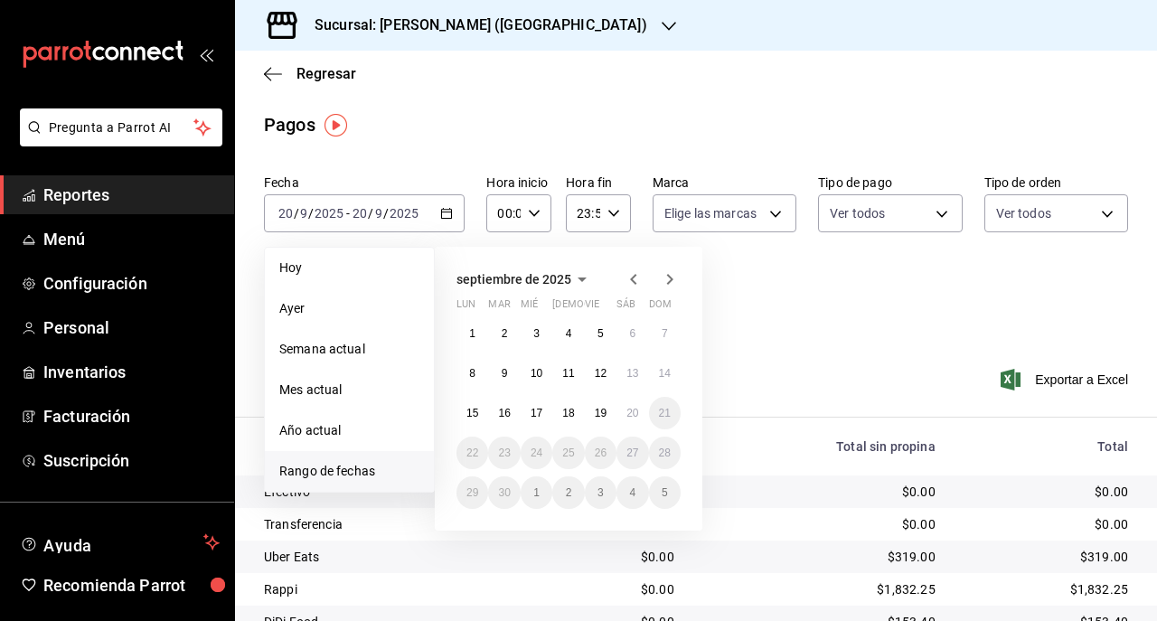
click at [293, 465] on span "Rango de fechas" at bounding box center [349, 471] width 140 height 19
click at [466, 414] on button "15" at bounding box center [473, 413] width 32 height 33
click at [609, 407] on button "19" at bounding box center [601, 413] width 32 height 33
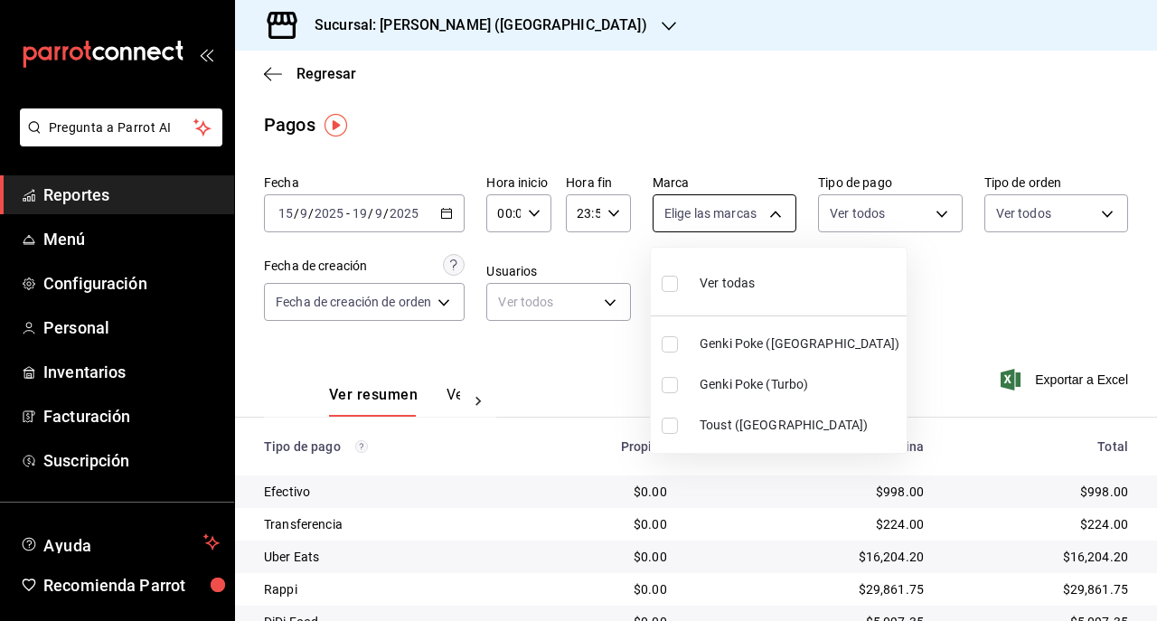
click at [775, 227] on body "Pregunta a Parrot AI Reportes Menú Configuración Personal Inventarios Facturaci…" at bounding box center [578, 310] width 1157 height 621
click at [727, 277] on span "Ver todas" at bounding box center [727, 283] width 55 height 19
type input "6bc9af10-0b47-473b-bd1e-f408ed06e548,96dde9ce-f28b-44dc-a5e6-133929a3a9ce,afc25…"
checkbox input "true"
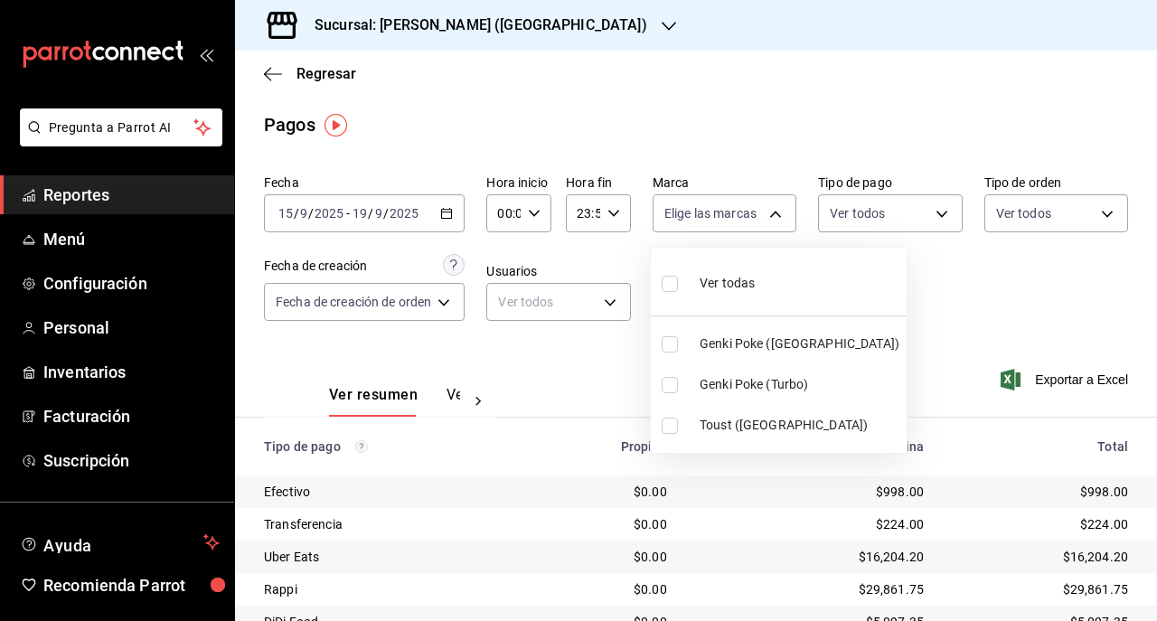
checkbox input "true"
click at [927, 208] on div at bounding box center [578, 310] width 1157 height 621
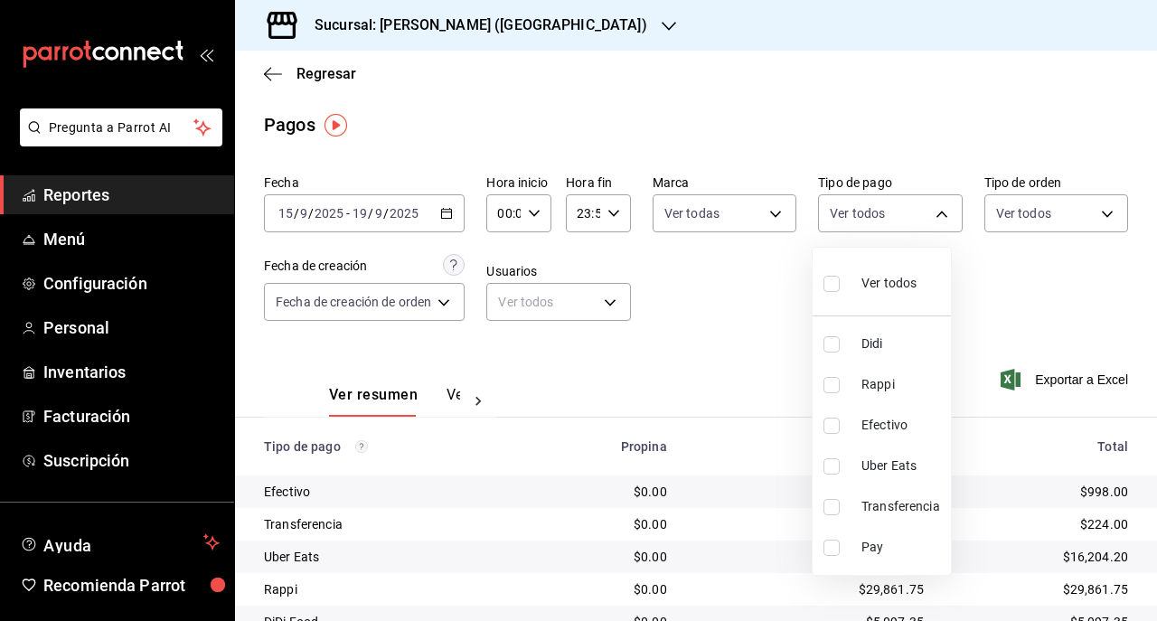
click at [927, 208] on body "Pregunta a Parrot AI Reportes Menú Configuración Personal Inventarios Facturaci…" at bounding box center [578, 310] width 1157 height 621
click at [843, 541] on label at bounding box center [836, 548] width 24 height 16
click at [840, 541] on input "checkbox" at bounding box center [832, 548] width 16 height 16
checkbox input "false"
click at [830, 542] on input "checkbox" at bounding box center [832, 548] width 16 height 16
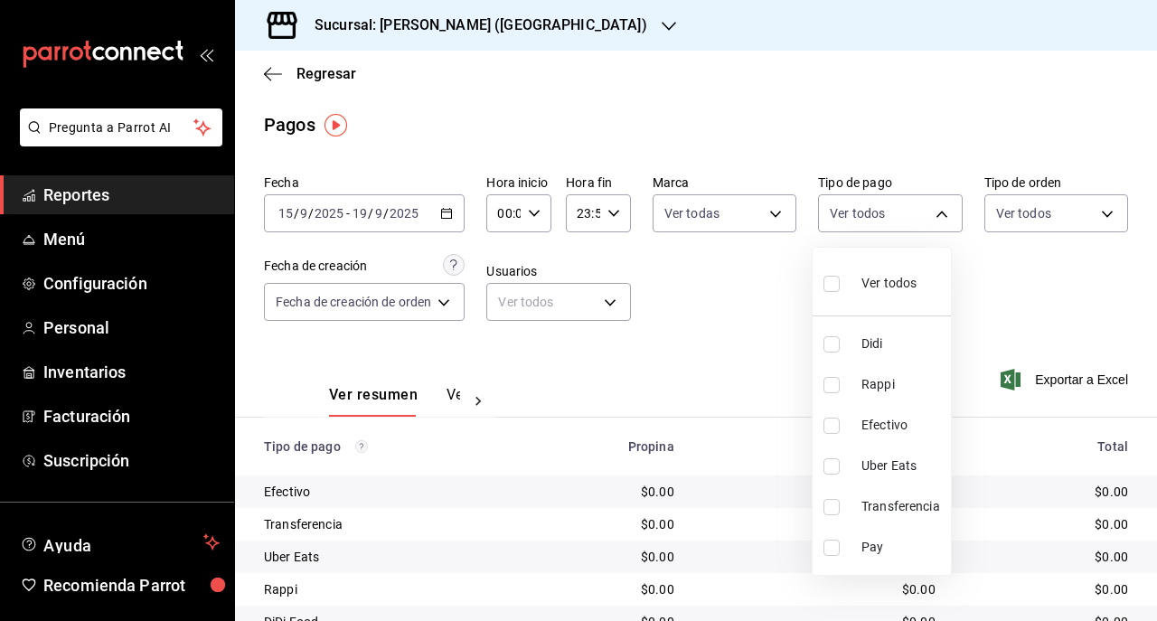
checkbox input "true"
type input "c664184e-1ce4-45d3-82b9-2c4e5dc307f6"
click at [678, 480] on div at bounding box center [578, 310] width 1157 height 621
